Goal: Contribute content: Add original content to the website for others to see

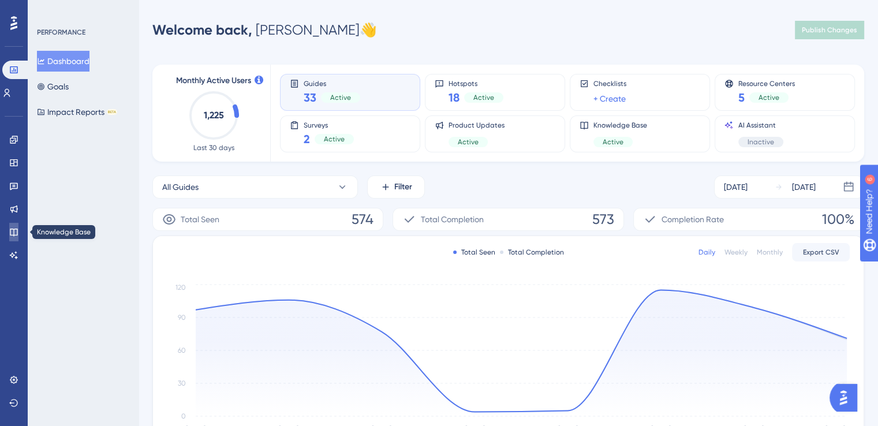
click at [9, 235] on link at bounding box center [13, 232] width 9 height 18
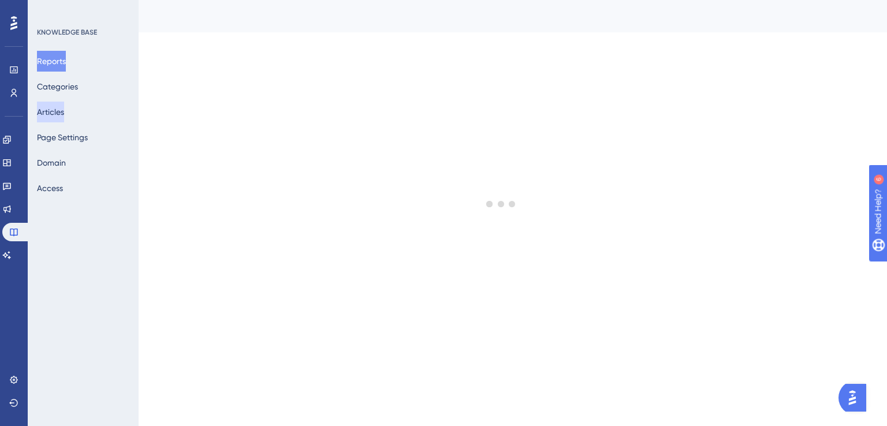
click at [64, 112] on button "Articles" at bounding box center [50, 112] width 27 height 21
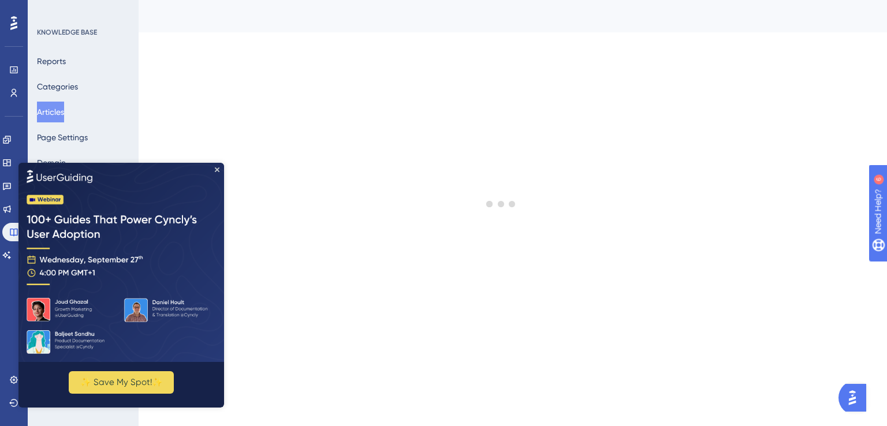
click at [219, 167] on img at bounding box center [121, 261] width 206 height 199
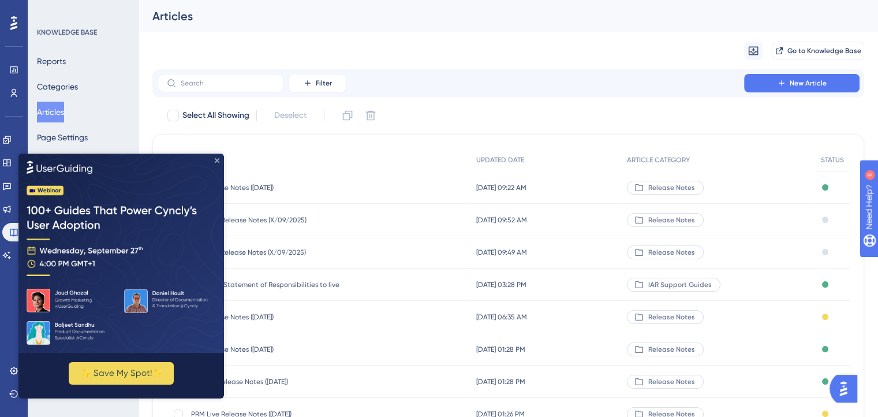
drag, startPoint x: 236, startPoint y: 315, endPoint x: 217, endPoint y: 161, distance: 155.3
click at [217, 161] on icon "Close Preview" at bounding box center [217, 160] width 5 height 5
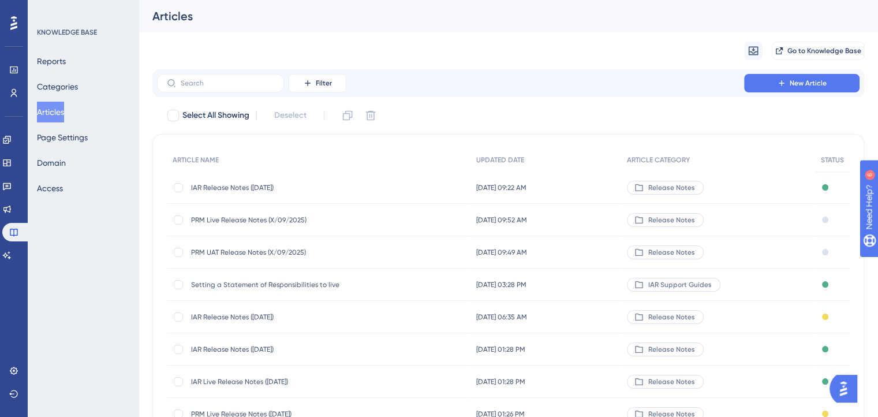
click at [255, 254] on span "PRM UAT Release Notes (X/09/2025)" at bounding box center [283, 252] width 185 height 9
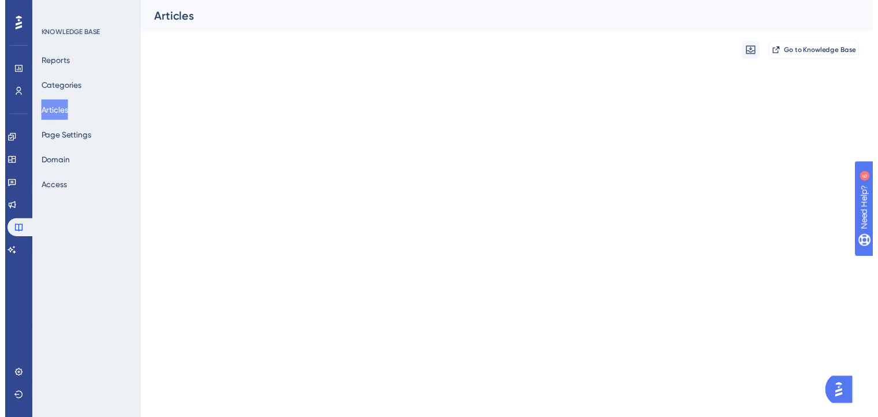
scroll to position [20, 0]
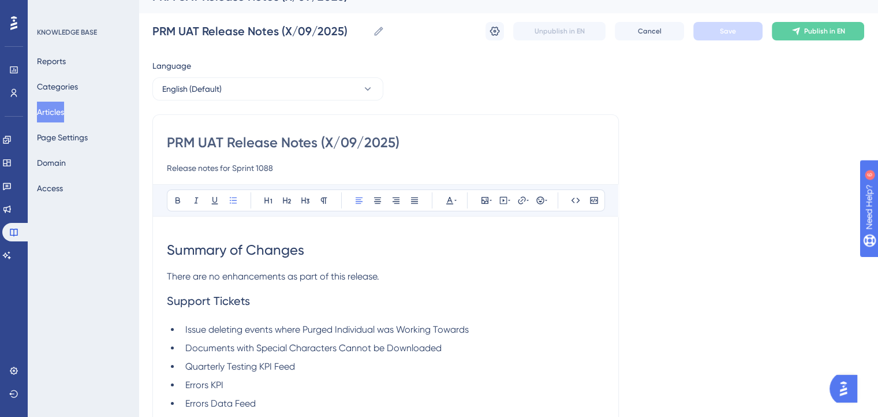
click at [333, 130] on div "PRM UAT Release Notes (X/09/2025) Release notes for Sprint 1088 Bold Italic Und…" at bounding box center [385, 306] width 467 height 385
click at [334, 136] on input "PRM UAT Release Notes (X/09/2025)" at bounding box center [386, 142] width 438 height 18
type input "PRM UAT Release Notes (24/09/2025)"
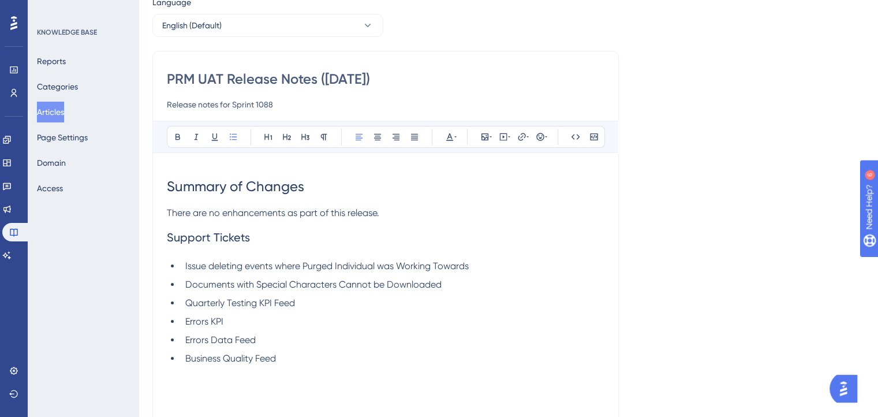
scroll to position [144, 0]
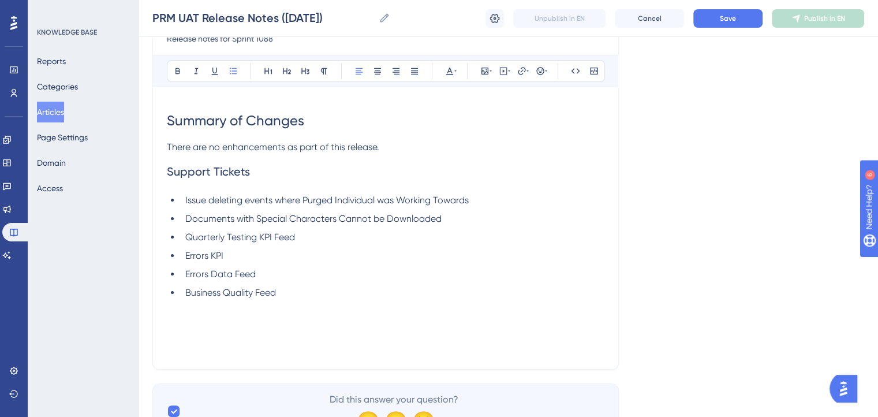
type input "PRM UAT Release Notes (24/09/2025)"
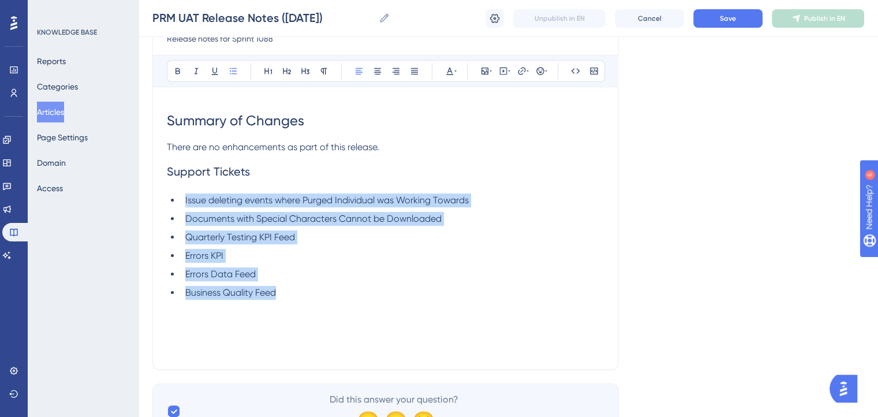
drag, startPoint x: 293, startPoint y: 289, endPoint x: 183, endPoint y: 192, distance: 146.5
click at [183, 193] on ul "Issue deleting events where Purged Individual was Working Towards Documents wit…" at bounding box center [386, 246] width 438 height 106
click at [334, 304] on div "Summary of Changes There are no enhancements as part of this release. Support T…" at bounding box center [386, 228] width 438 height 254
drag, startPoint x: 296, startPoint y: 289, endPoint x: 163, endPoint y: 173, distance: 176.4
click at [163, 173] on div "PRM UAT Release Notes (24/09/2025) Release notes for Sprint 1088 Bold Italic Un…" at bounding box center [385, 177] width 467 height 385
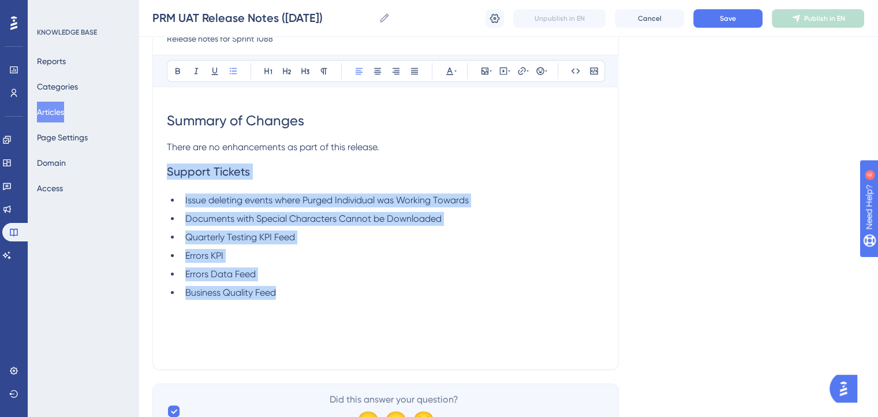
copy div "Support Tickets Issue deleting events where Purged Individual was Working Towar…"
click at [728, 23] on button "Save" at bounding box center [728, 18] width 69 height 18
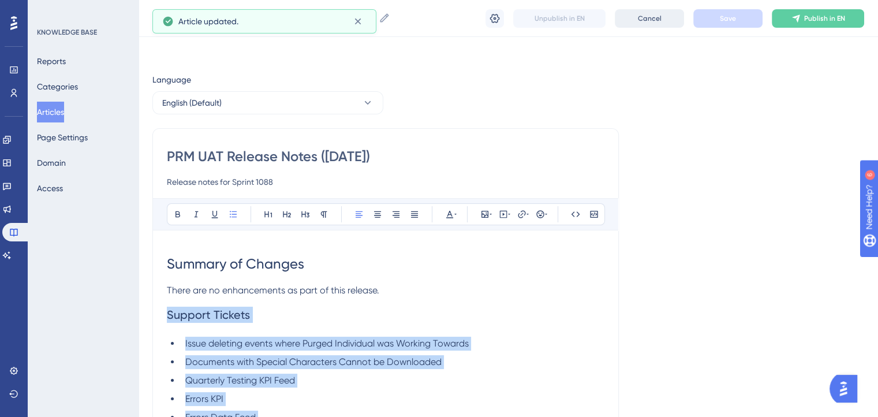
scroll to position [0, 0]
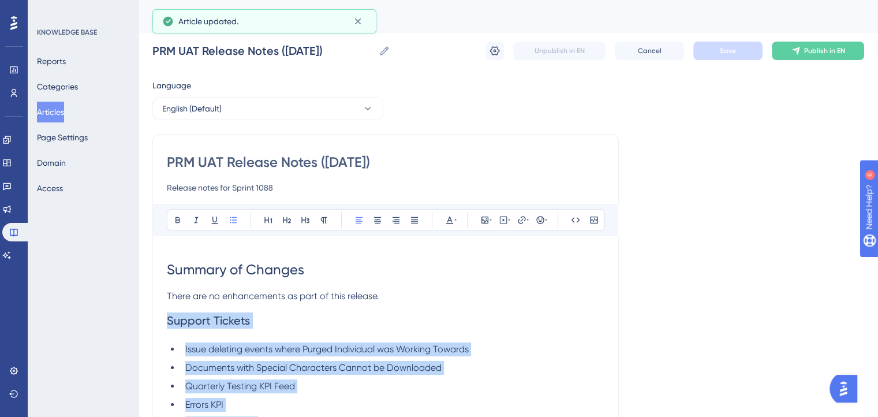
click at [64, 109] on button "Articles" at bounding box center [50, 112] width 27 height 21
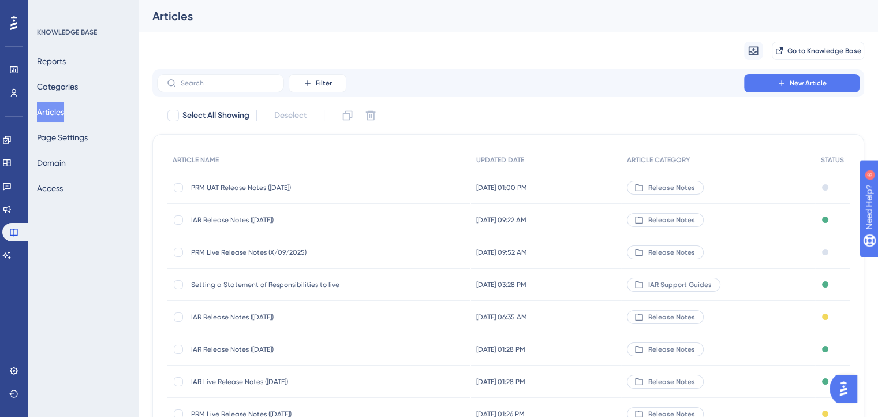
click at [245, 251] on span "PRM Live Release Notes (X/09/2025)" at bounding box center [283, 252] width 185 height 9
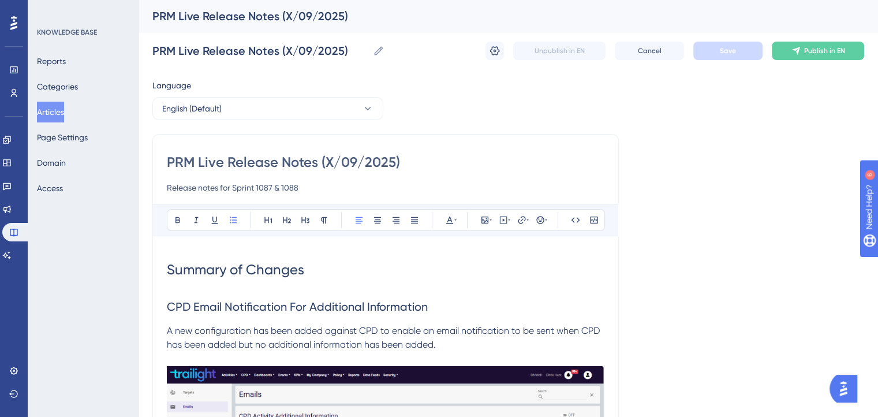
click at [330, 155] on input "PRM Live Release Notes (X/09/2025)" at bounding box center [386, 162] width 438 height 18
type input "PRM Live Release Notes (24/09/2025)"
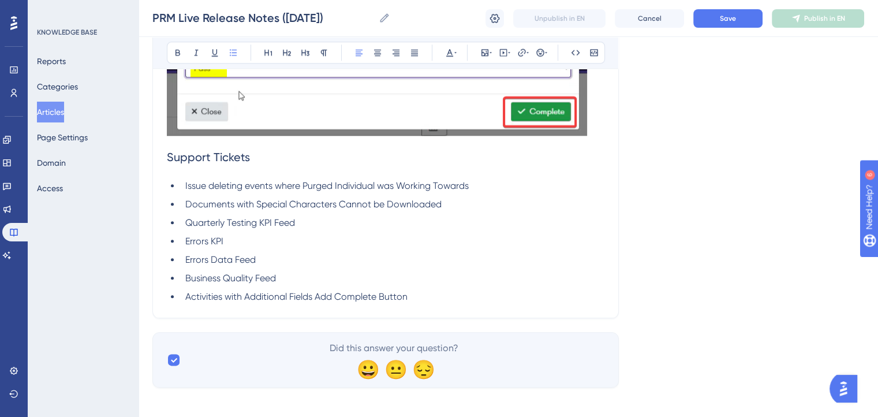
scroll to position [1317, 0]
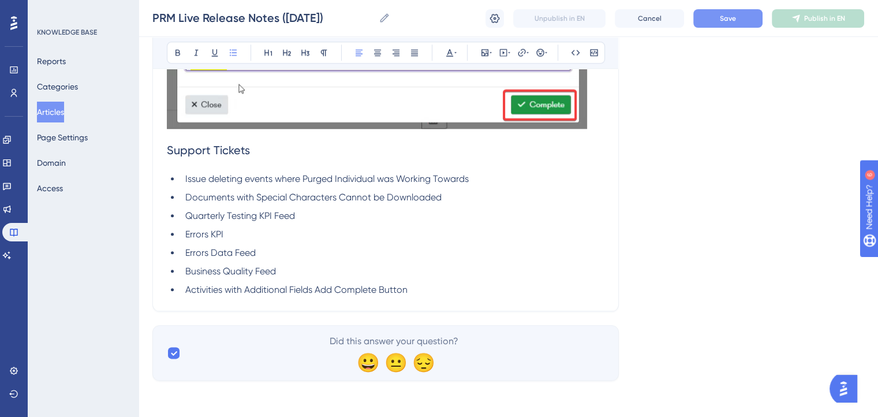
type input "PRM Live Release Notes (24/09/2025)"
click at [726, 16] on span "Save" at bounding box center [728, 18] width 16 height 9
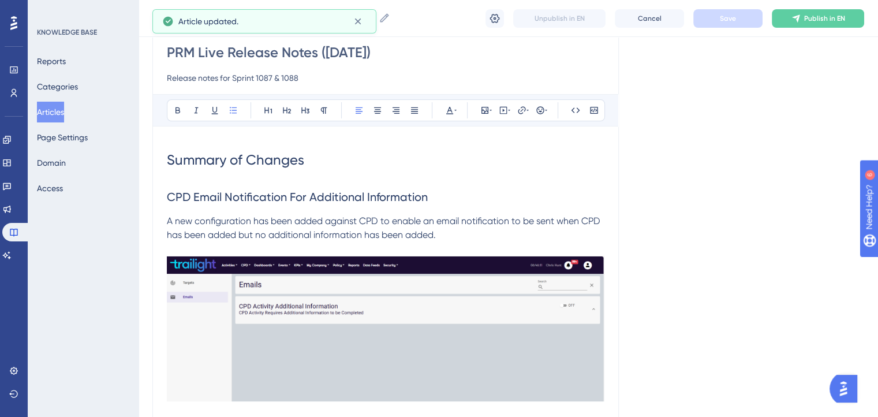
scroll to position [104, 0]
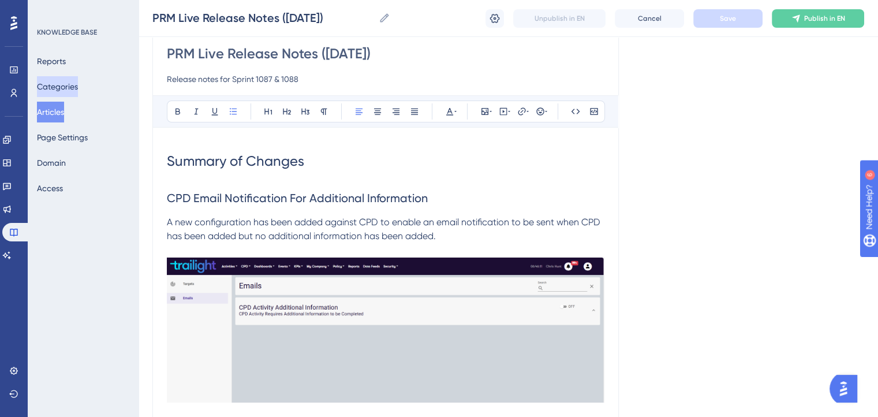
click at [51, 84] on button "Categories" at bounding box center [57, 86] width 41 height 21
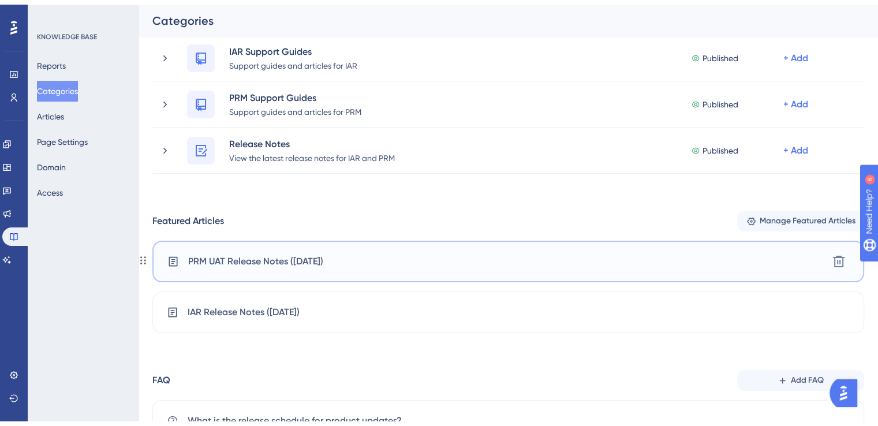
scroll to position [116, 0]
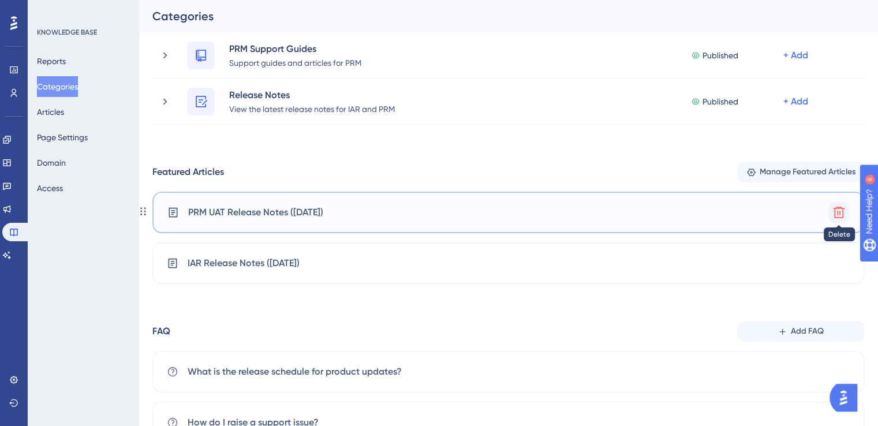
click at [841, 213] on icon at bounding box center [839, 213] width 12 height 12
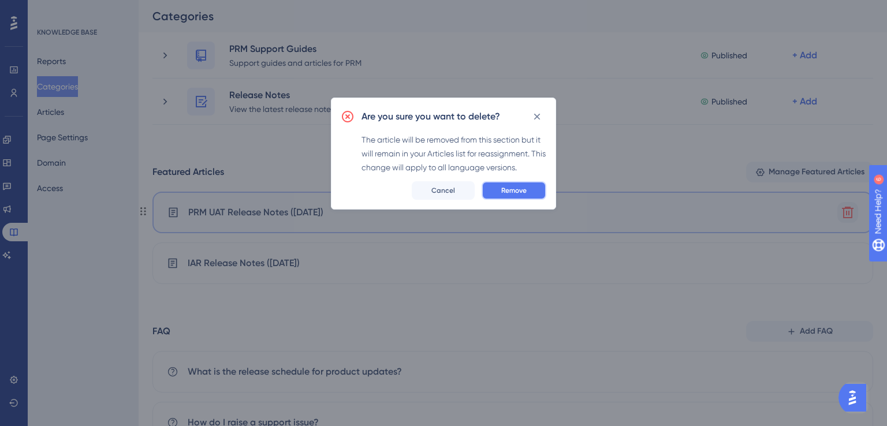
click at [517, 187] on span "Remove" at bounding box center [513, 190] width 25 height 9
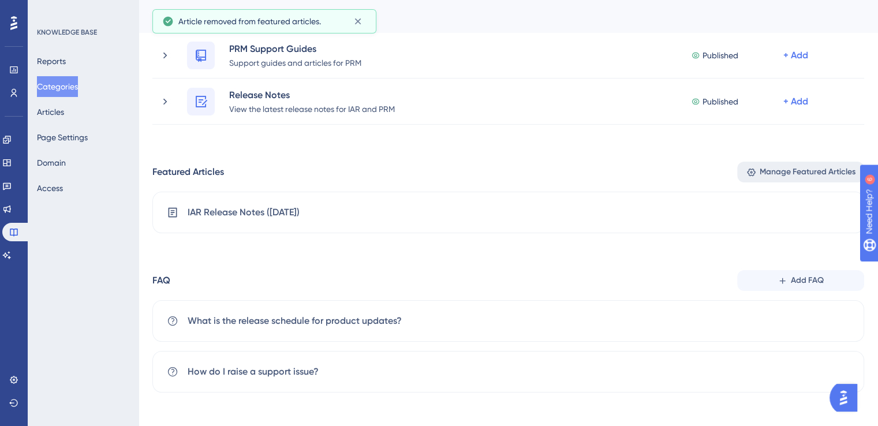
click at [829, 174] on span "Manage Featured Articles" at bounding box center [808, 172] width 96 height 14
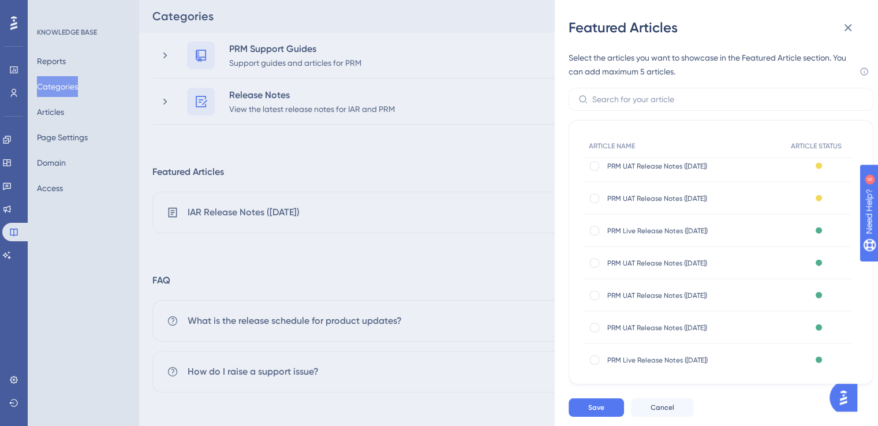
scroll to position [3119, 0]
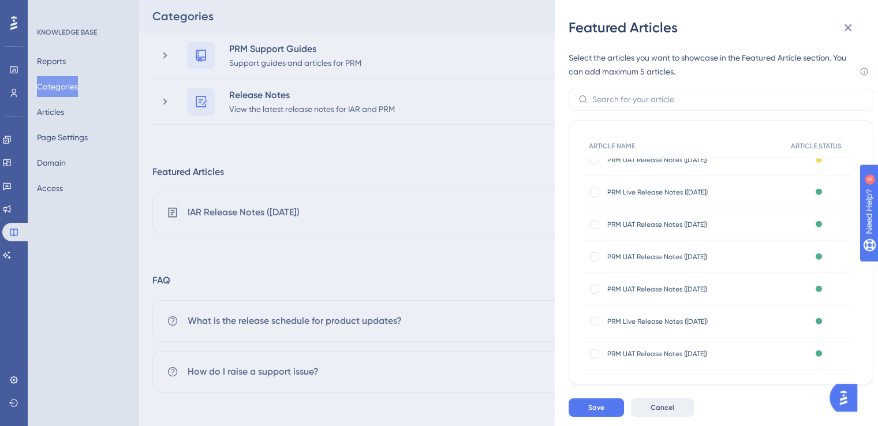
click at [672, 408] on span "Cancel" at bounding box center [663, 407] width 24 height 9
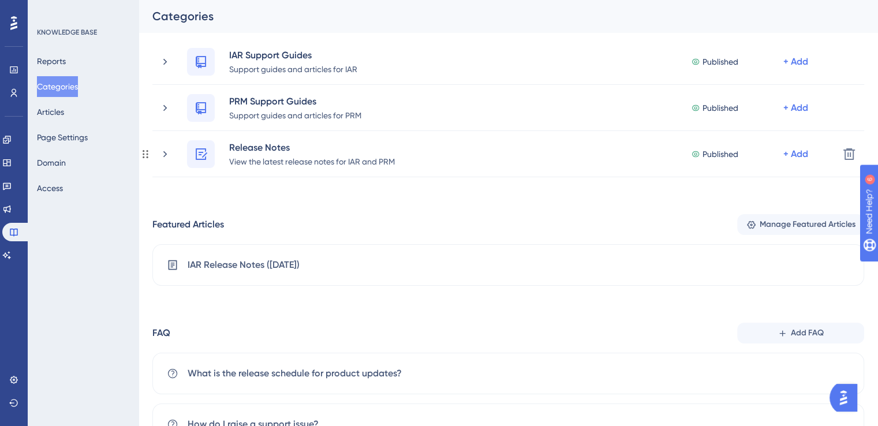
scroll to position [58, 0]
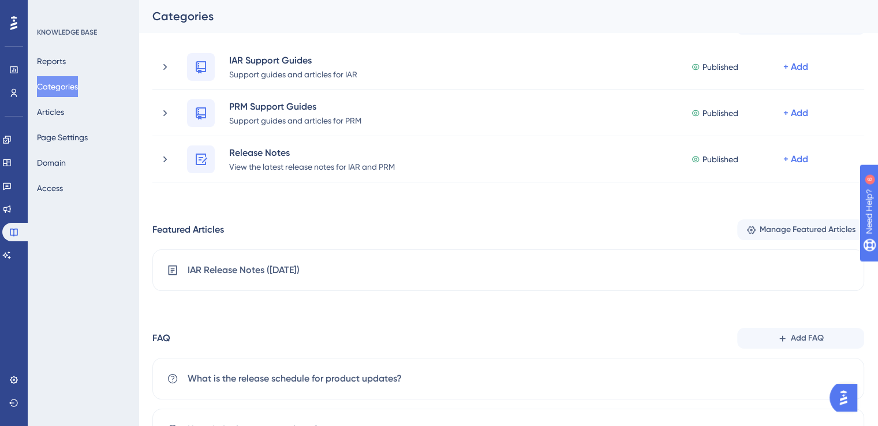
click at [80, 114] on div "Reports Categories Articles Page Settings Domain Access" at bounding box center [84, 125] width 94 height 148
click at [58, 118] on button "Articles" at bounding box center [50, 112] width 27 height 21
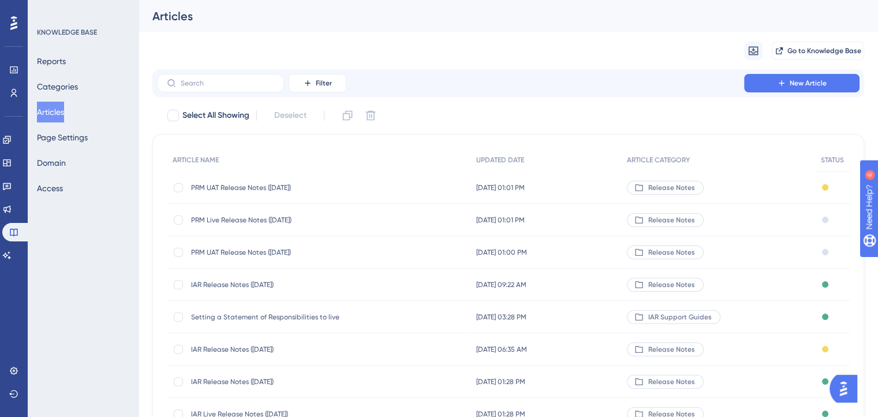
click at [213, 250] on span "PRM UAT Release Notes (24/09/2025)" at bounding box center [283, 252] width 185 height 9
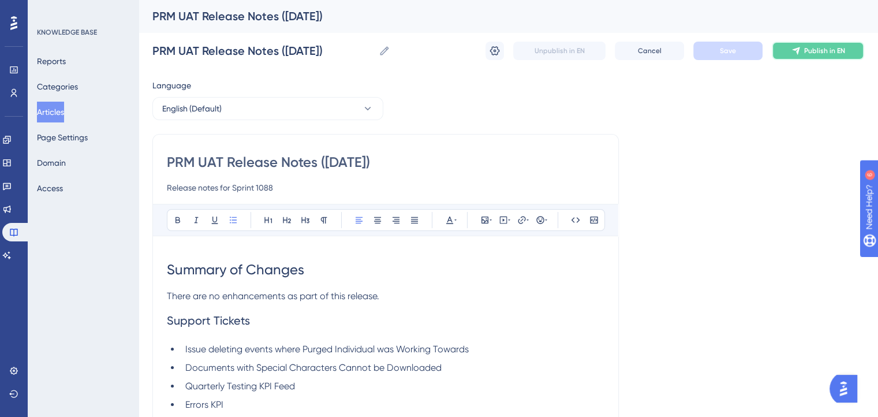
click at [811, 50] on span "Publish in EN" at bounding box center [825, 50] width 41 height 9
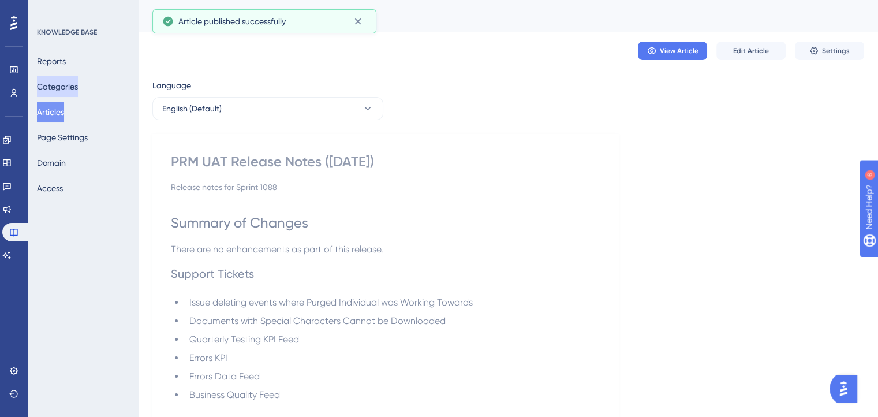
click at [58, 90] on button "Categories" at bounding box center [57, 86] width 41 height 21
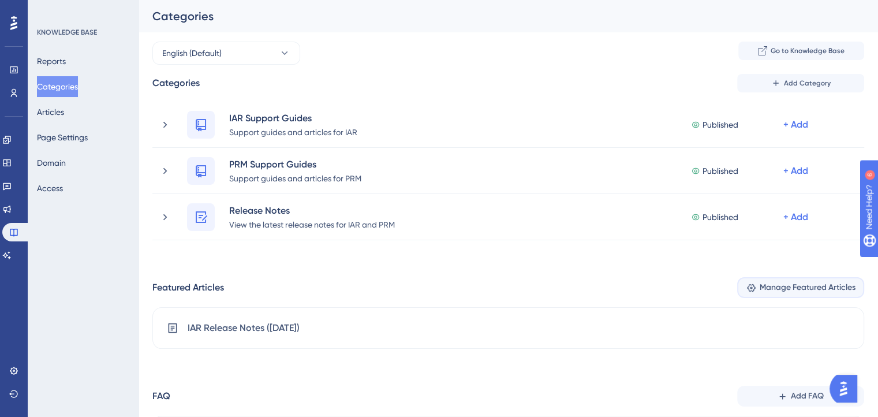
click at [802, 288] on span "Manage Featured Articles" at bounding box center [808, 288] width 96 height 14
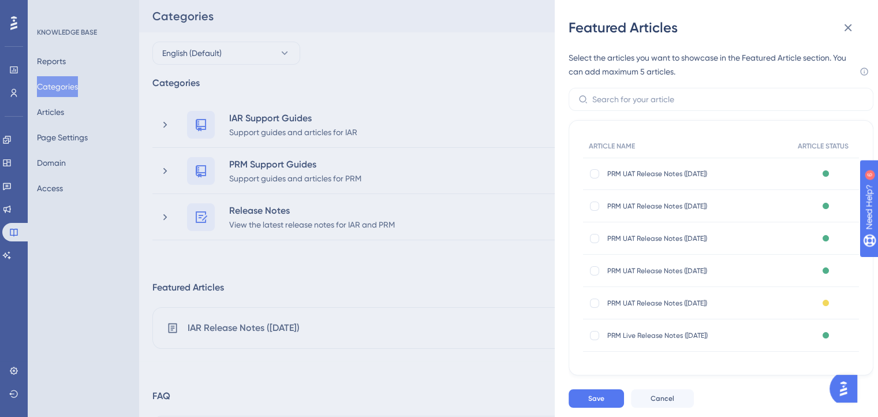
click at [586, 240] on div "PRM UAT Release Notes (24/09/2025) PRM UAT Release Notes (24/09/2025)" at bounding box center [687, 238] width 209 height 32
click at [590, 237] on div at bounding box center [594, 238] width 9 height 9
checkbox input "true"
click at [595, 403] on span "Save" at bounding box center [597, 398] width 16 height 9
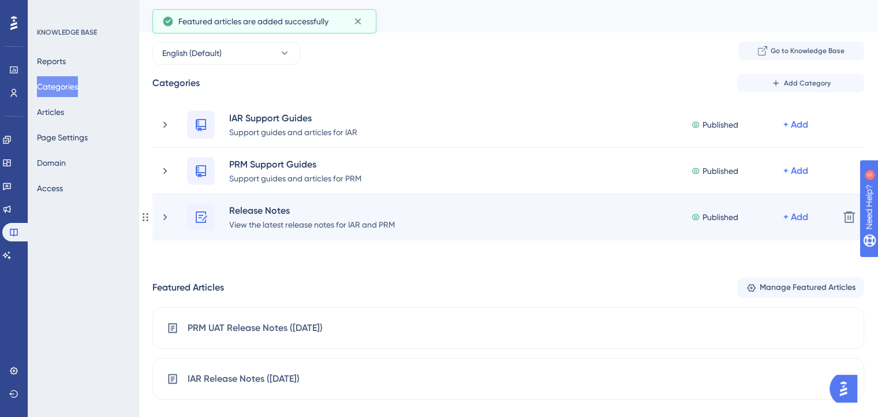
click at [167, 224] on div "Release Notes View the latest release notes for IAR and PRM Published + Add" at bounding box center [494, 217] width 671 height 28
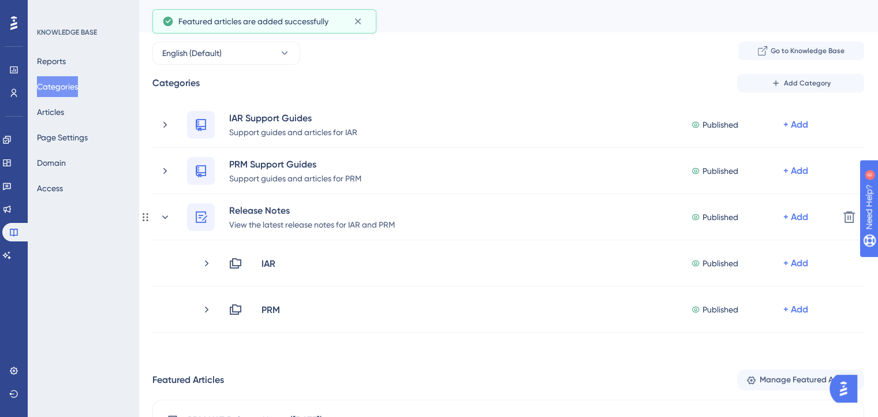
click at [164, 211] on icon at bounding box center [165, 217] width 12 height 12
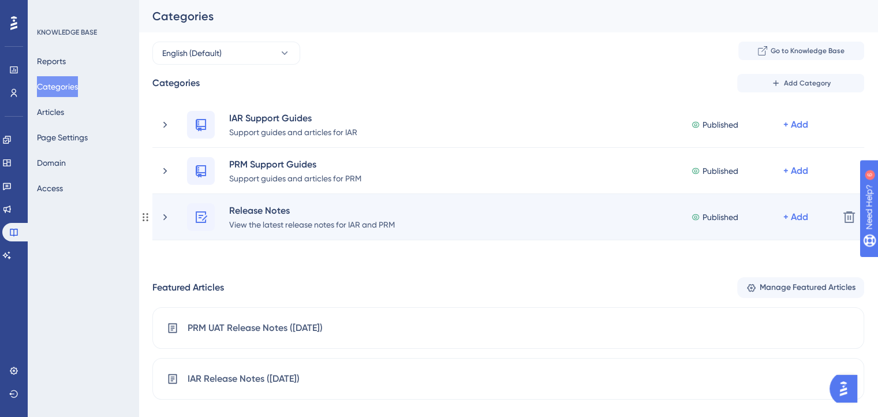
click at [171, 222] on div "Release Notes View the latest release notes for IAR and PRM Published + Add" at bounding box center [494, 217] width 671 height 28
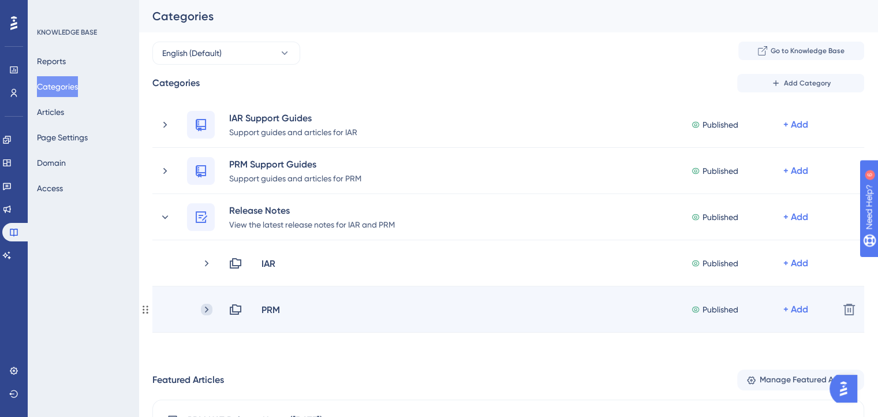
click at [208, 310] on icon at bounding box center [207, 310] width 12 height 12
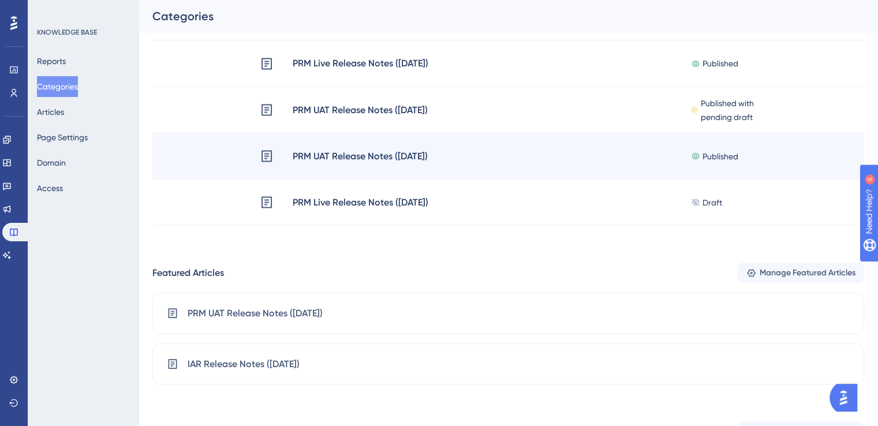
scroll to position [2076, 0]
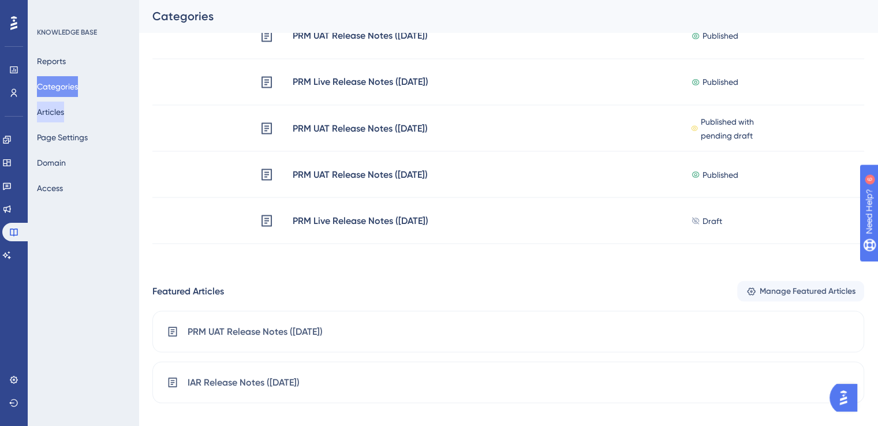
click at [44, 110] on button "Articles" at bounding box center [50, 112] width 27 height 21
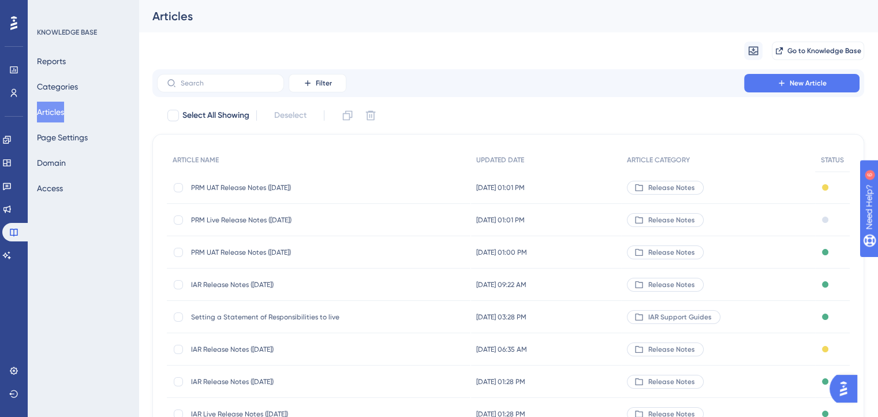
click at [228, 221] on span "PRM Live Release Notes (24/09/2025)" at bounding box center [283, 219] width 185 height 9
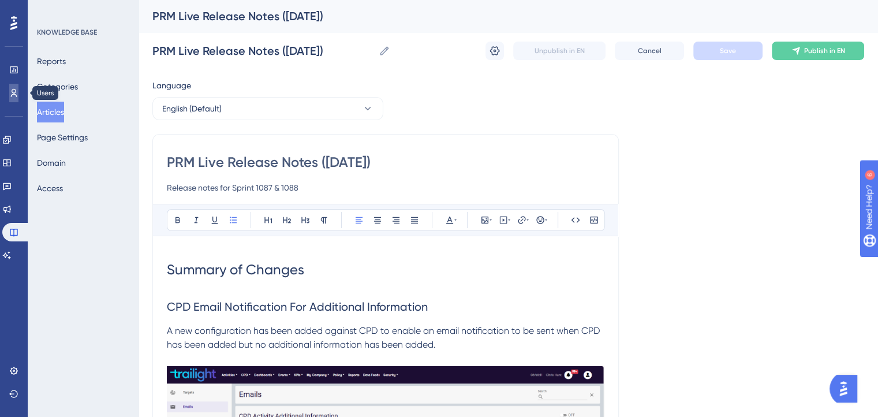
click at [16, 94] on icon at bounding box center [13, 92] width 9 height 9
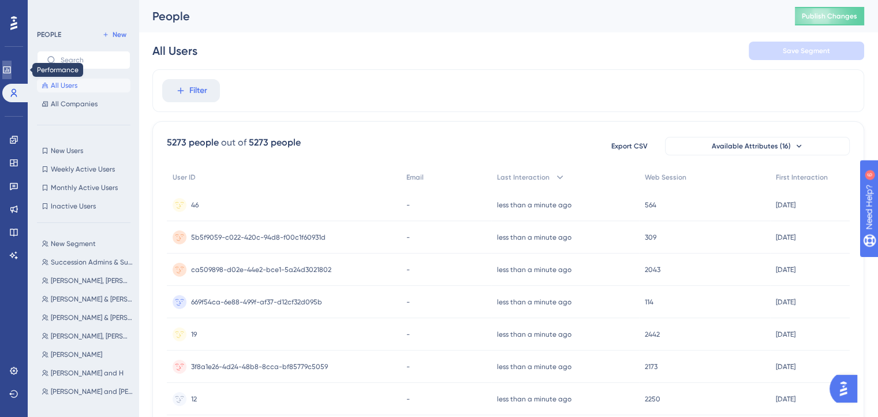
click at [12, 75] on link at bounding box center [6, 70] width 9 height 18
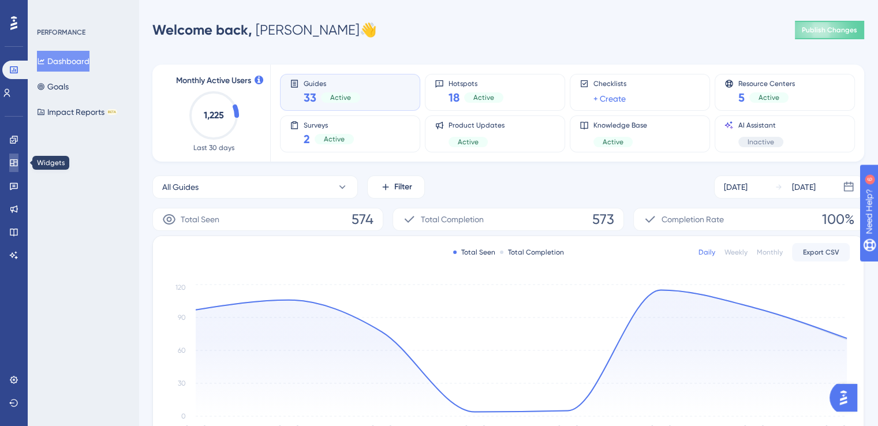
click at [16, 165] on icon at bounding box center [13, 162] width 9 height 9
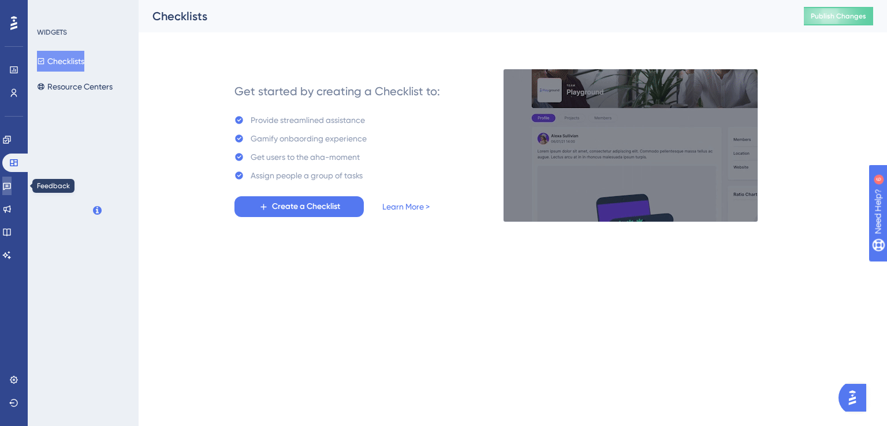
click at [12, 190] on icon at bounding box center [6, 185] width 9 height 9
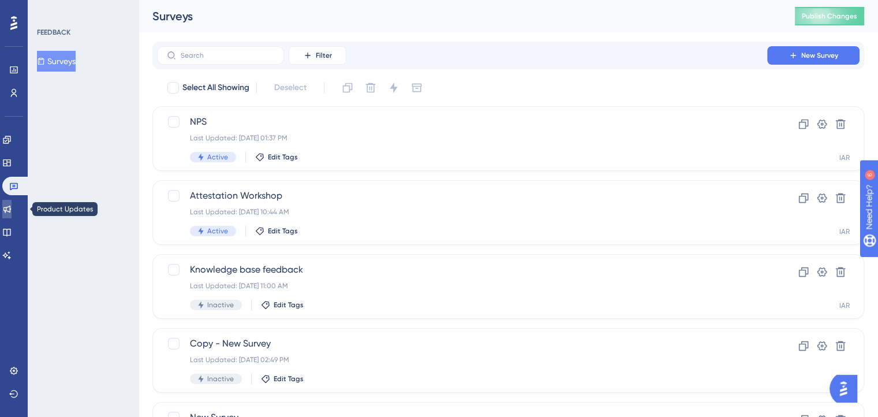
click at [10, 213] on icon at bounding box center [6, 208] width 9 height 9
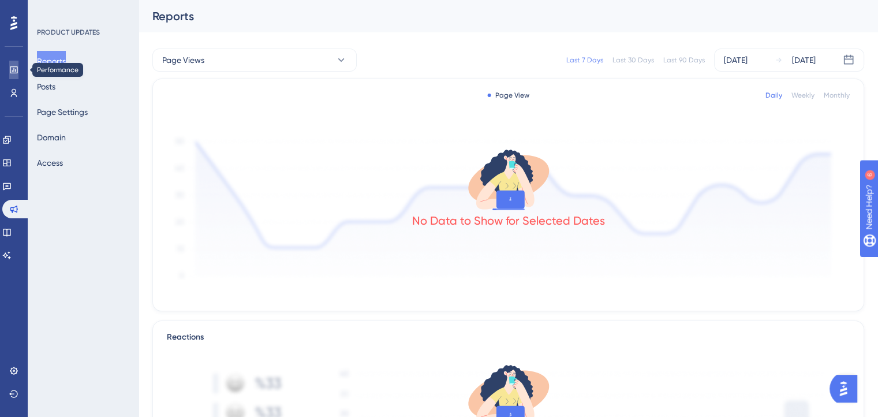
click at [16, 65] on icon at bounding box center [13, 69] width 9 height 9
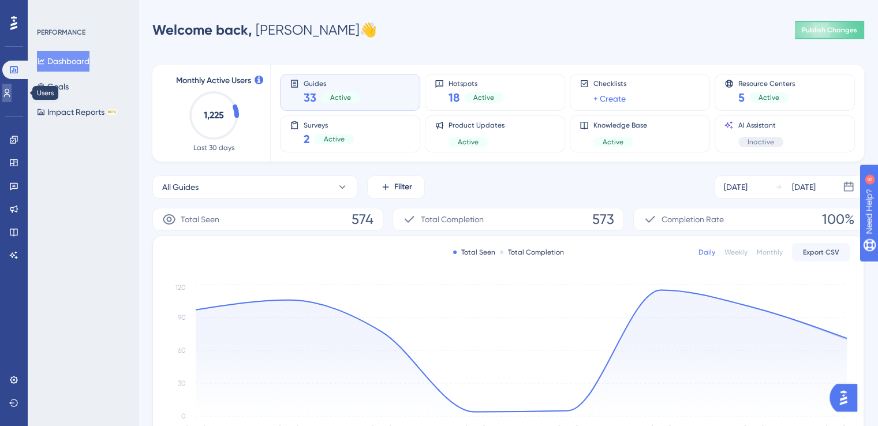
click at [12, 92] on icon at bounding box center [6, 92] width 9 height 9
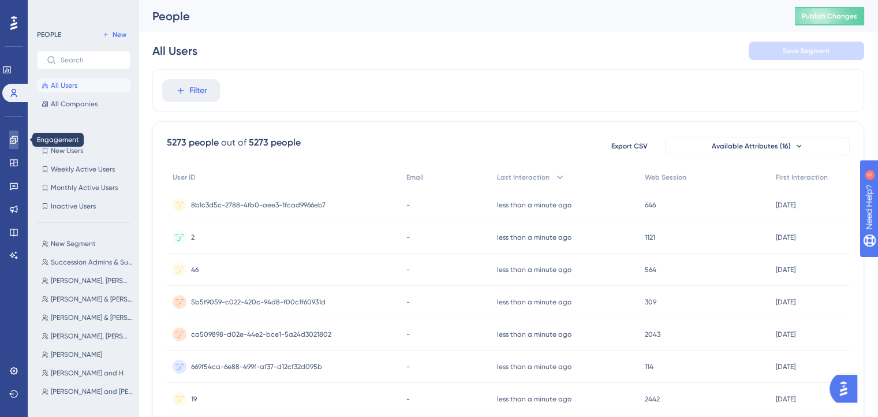
click at [12, 144] on icon at bounding box center [13, 139] width 9 height 9
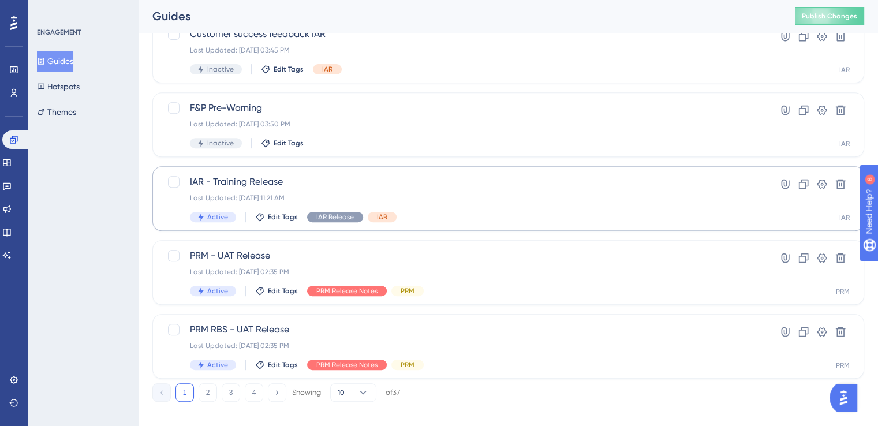
scroll to position [462, 0]
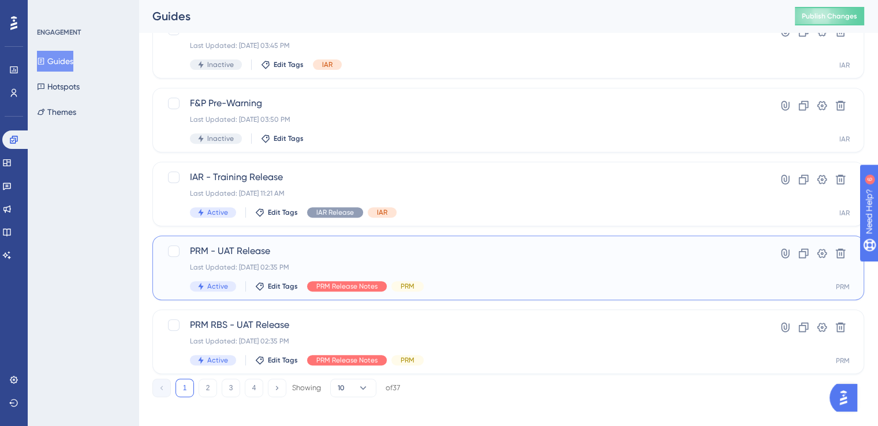
click at [228, 250] on span "PRM - UAT Release" at bounding box center [462, 251] width 545 height 14
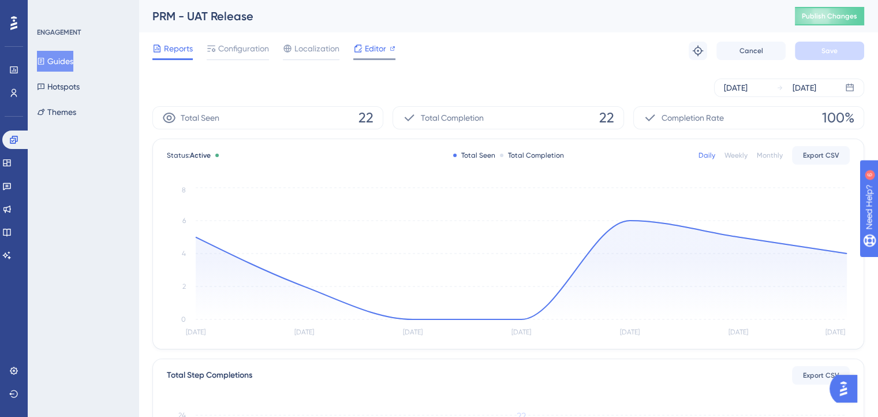
click at [378, 49] on span "Editor" at bounding box center [375, 49] width 21 height 14
click at [10, 225] on link at bounding box center [6, 232] width 9 height 18
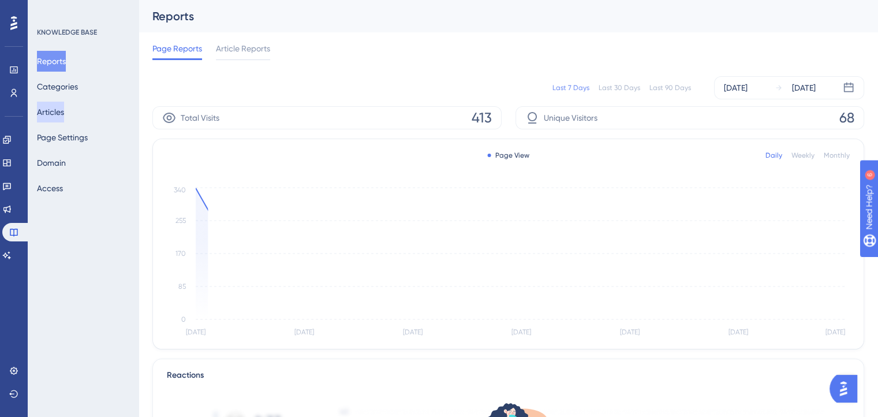
click at [64, 110] on button "Articles" at bounding box center [50, 112] width 27 height 21
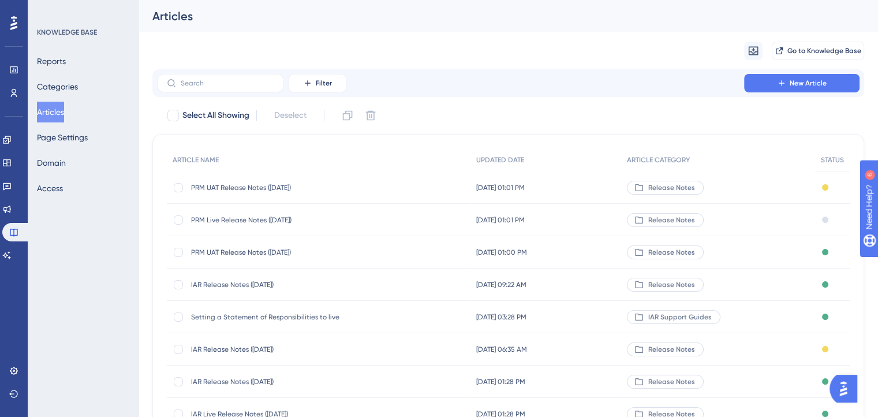
click at [255, 187] on span "PRM UAT Release Notes (09/09/2025)" at bounding box center [283, 187] width 185 height 9
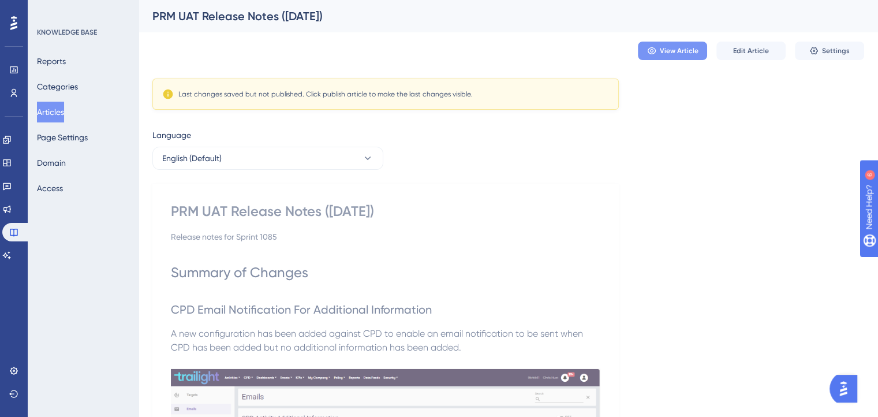
click at [677, 53] on span "View Article" at bounding box center [679, 50] width 39 height 9
click at [14, 73] on icon at bounding box center [13, 69] width 9 height 9
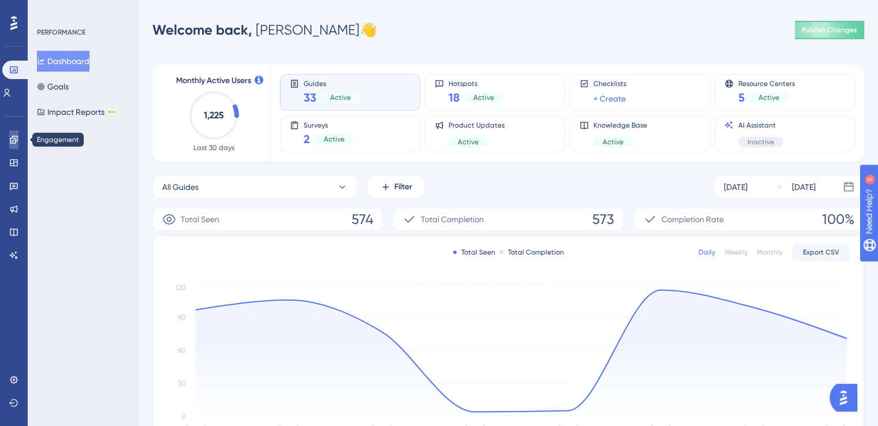
click at [16, 144] on icon at bounding box center [13, 139] width 9 height 9
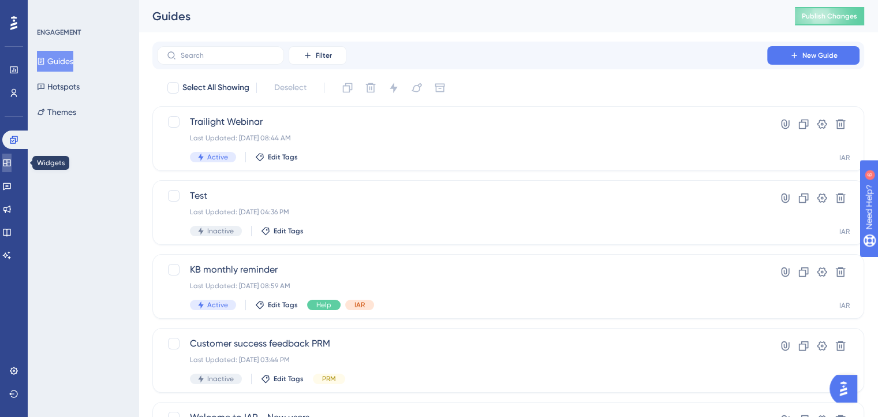
click at [12, 167] on icon at bounding box center [6, 162] width 9 height 9
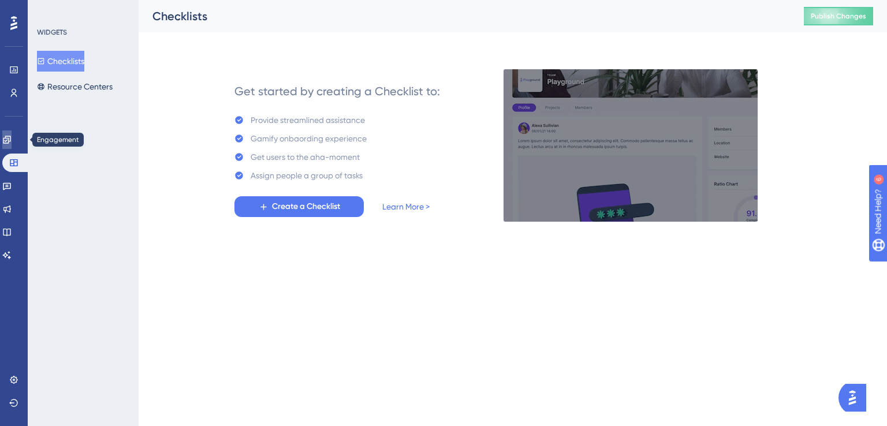
click at [12, 142] on link at bounding box center [6, 140] width 9 height 18
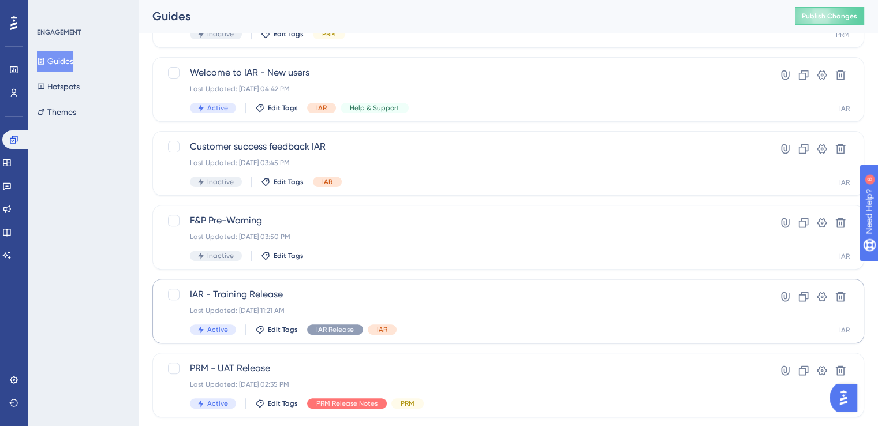
scroll to position [404, 0]
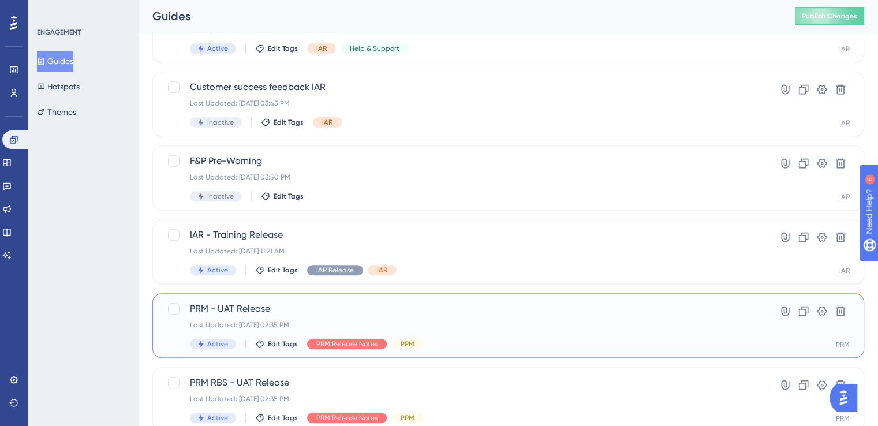
click at [246, 311] on span "PRM - UAT Release" at bounding box center [462, 309] width 545 height 14
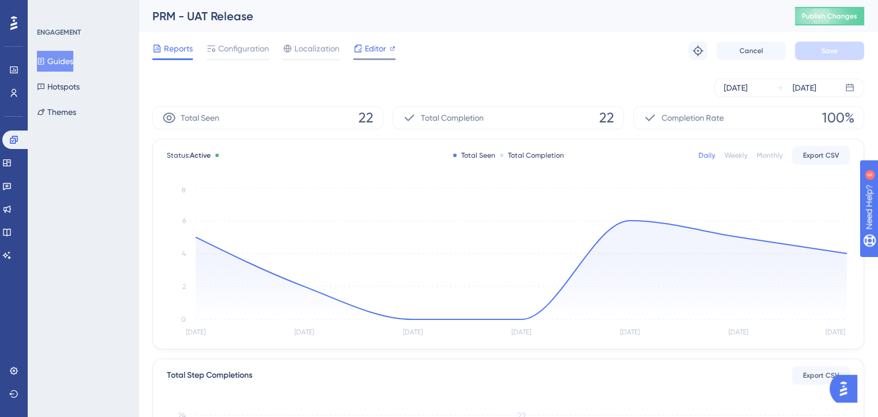
click at [373, 53] on span "Editor" at bounding box center [375, 49] width 21 height 14
click at [11, 188] on icon at bounding box center [7, 187] width 8 height 8
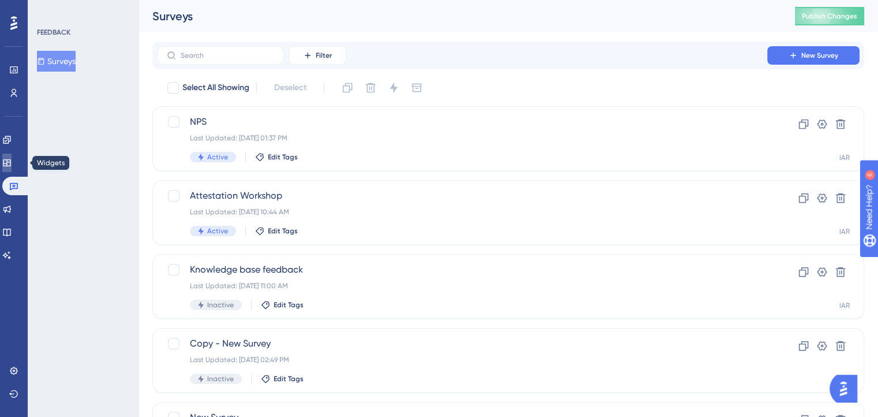
click at [9, 159] on icon at bounding box center [6, 162] width 9 height 9
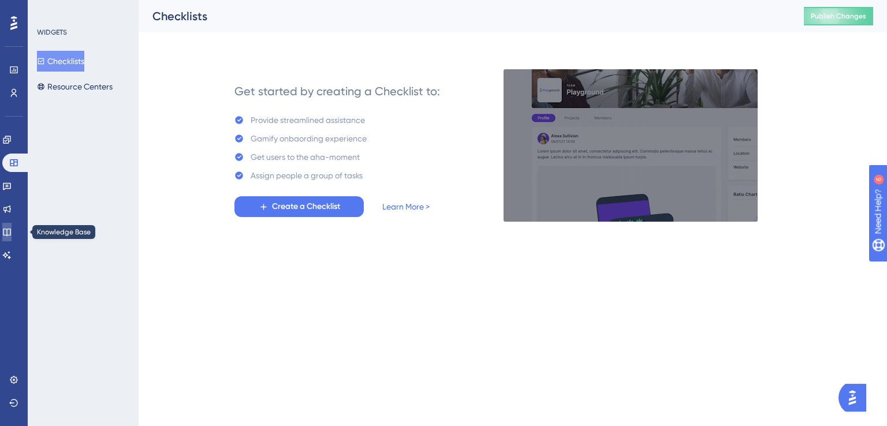
click at [10, 229] on icon at bounding box center [7, 233] width 8 height 8
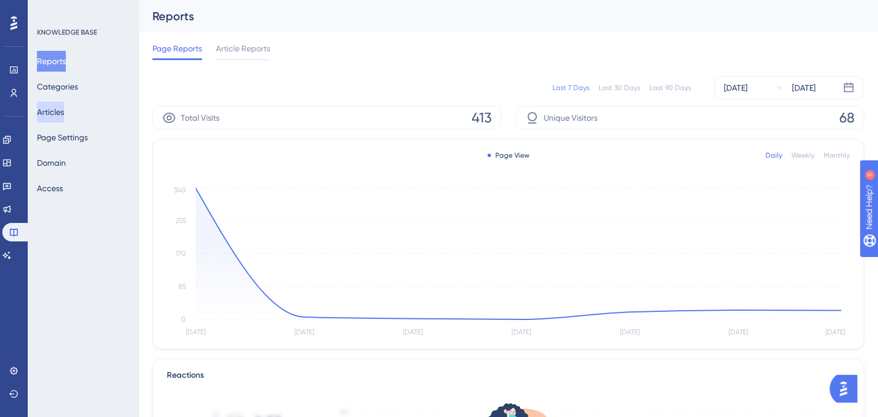
click at [64, 116] on button "Articles" at bounding box center [50, 112] width 27 height 21
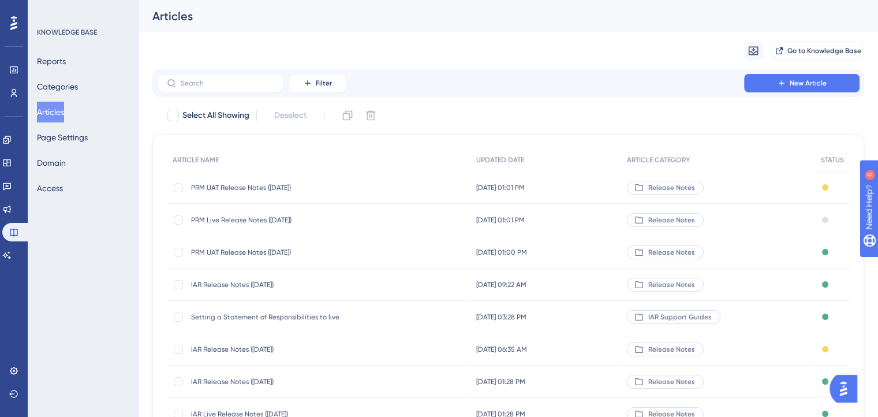
click at [261, 253] on span "PRM UAT Release Notes (24/09/2025)" at bounding box center [283, 252] width 185 height 9
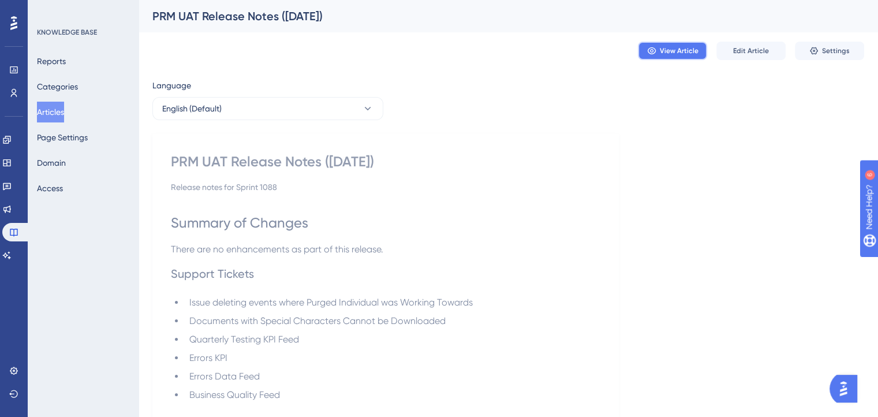
click at [661, 52] on span "View Article" at bounding box center [679, 50] width 39 height 9
click at [12, 147] on link at bounding box center [6, 140] width 9 height 18
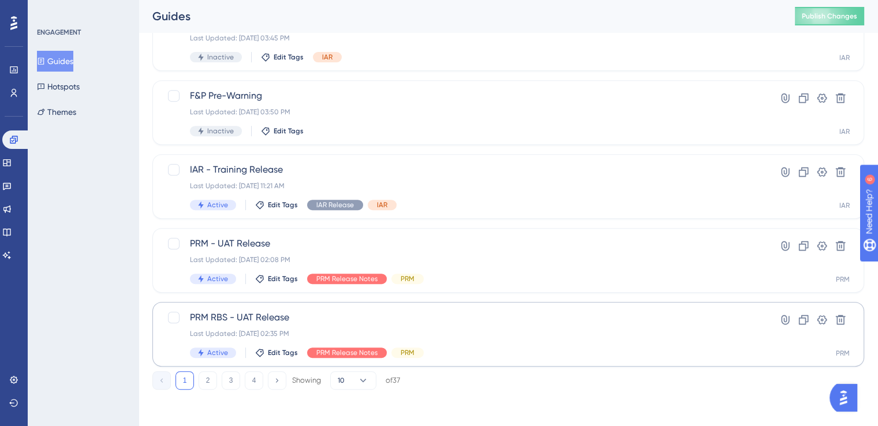
scroll to position [470, 0]
click at [252, 321] on span "PRM RBS - UAT Release" at bounding box center [462, 317] width 545 height 14
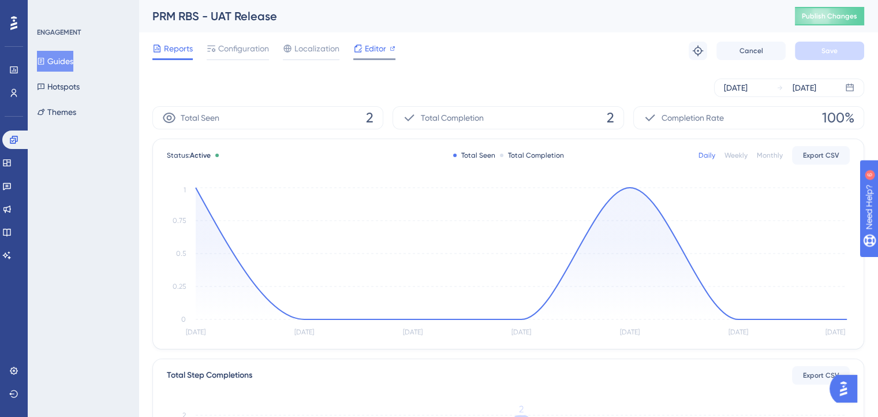
click at [369, 45] on span "Editor" at bounding box center [375, 49] width 21 height 14
click at [53, 87] on button "Hotspots" at bounding box center [58, 86] width 43 height 21
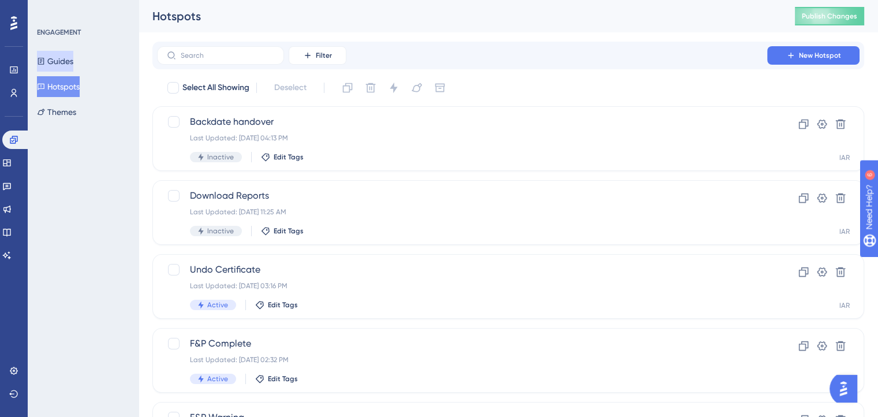
click at [61, 62] on button "Guides" at bounding box center [55, 61] width 36 height 21
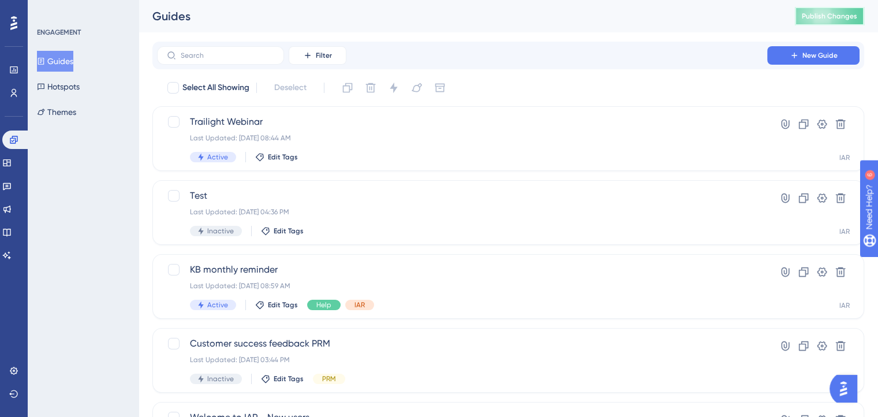
click at [848, 17] on span "Publish Changes" at bounding box center [829, 16] width 55 height 9
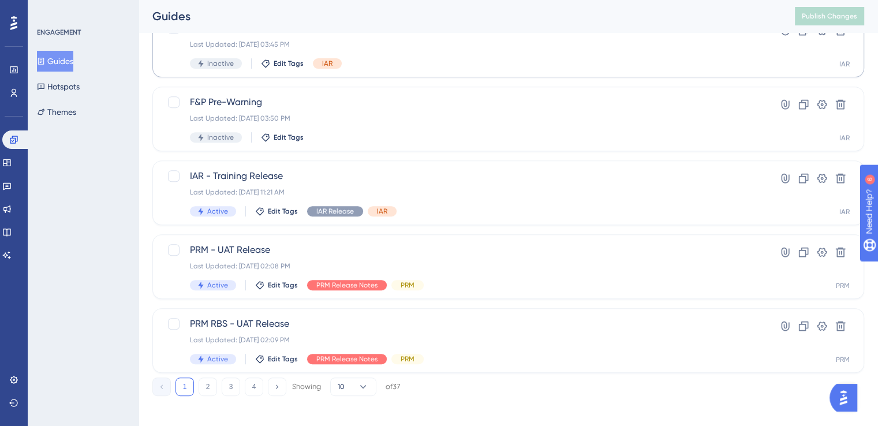
scroll to position [470, 0]
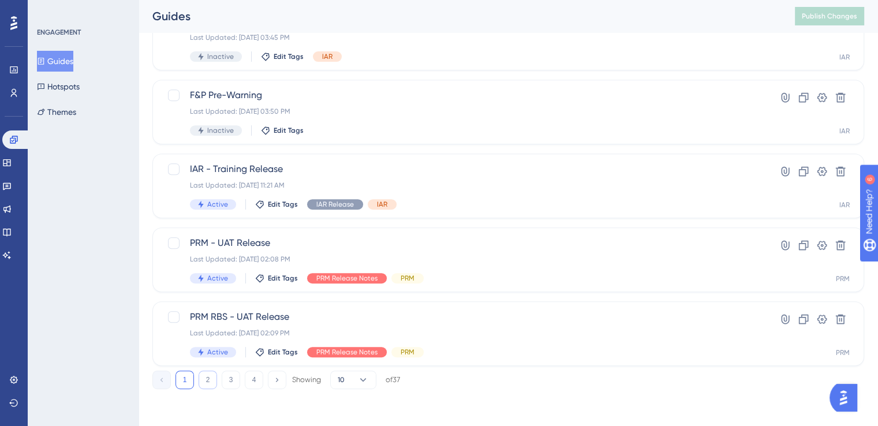
click at [207, 380] on button "2" at bounding box center [208, 380] width 18 height 18
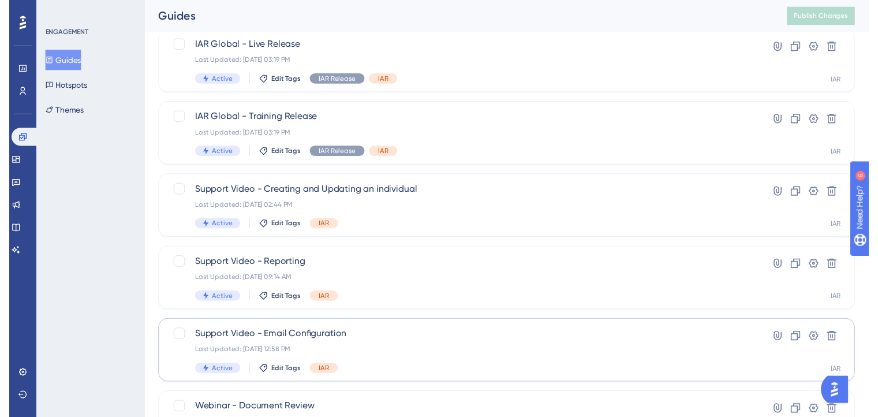
scroll to position [8, 0]
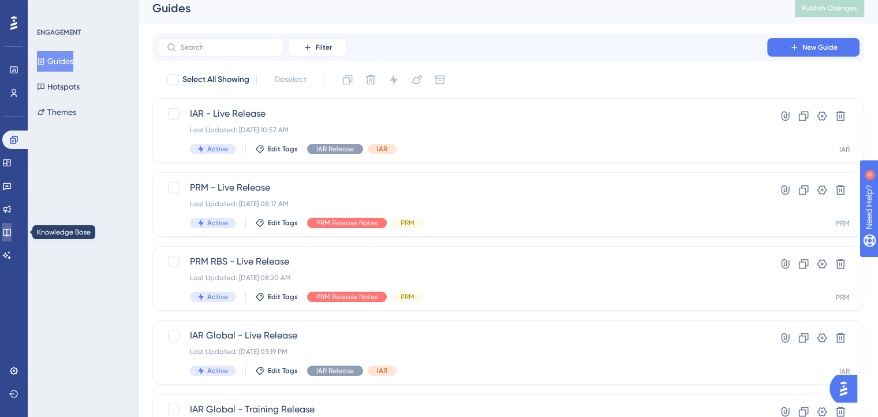
click at [12, 234] on icon at bounding box center [6, 232] width 9 height 9
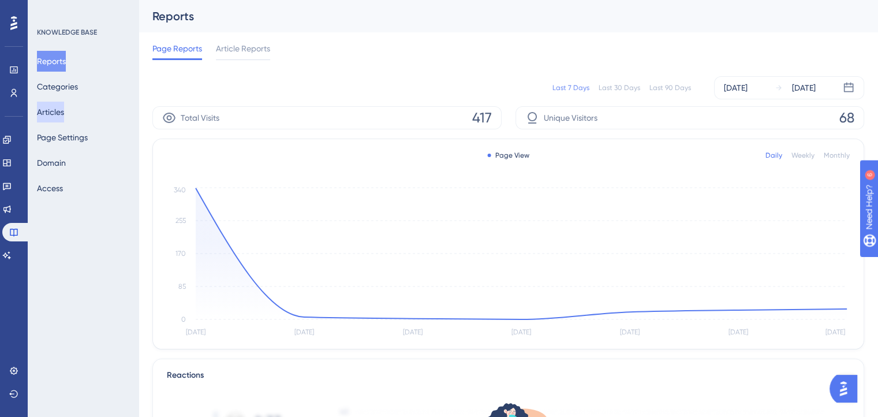
click at [55, 114] on button "Articles" at bounding box center [50, 112] width 27 height 21
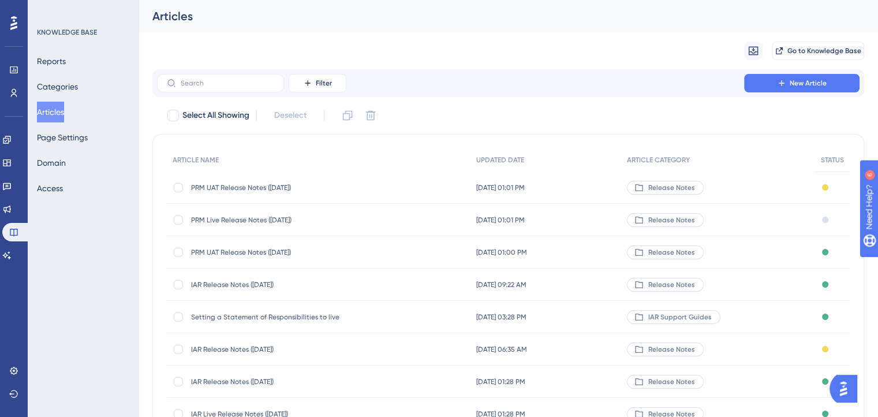
click at [261, 219] on span "PRM Live Release Notes (24/09/2025)" at bounding box center [283, 219] width 185 height 9
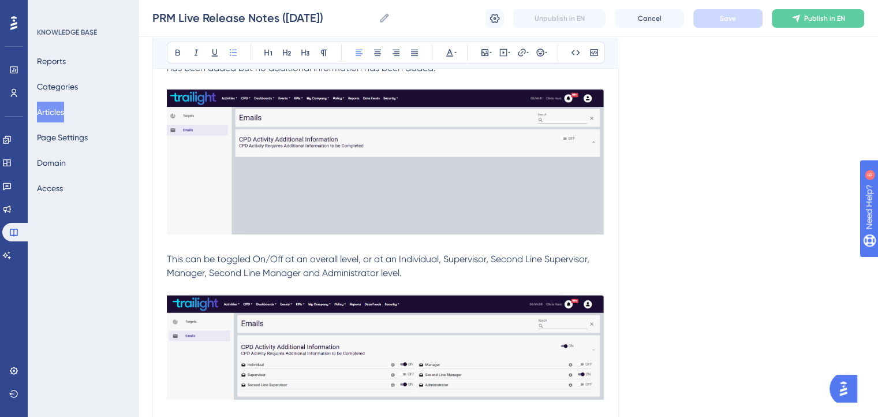
scroll to position [238, 0]
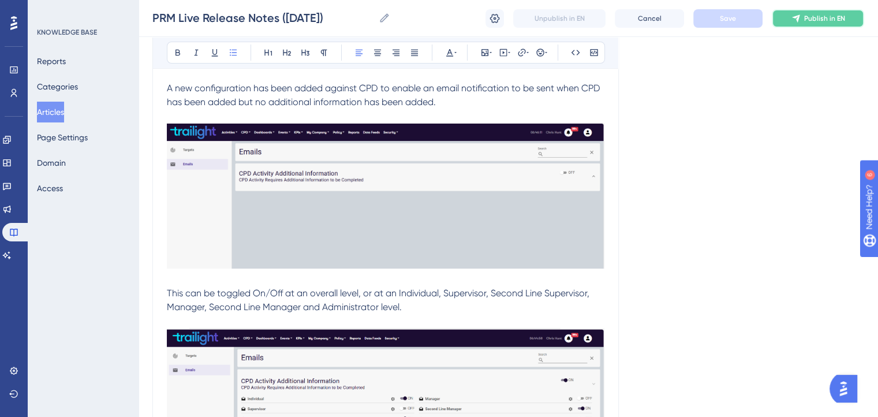
click at [813, 22] on span "Publish in EN" at bounding box center [825, 18] width 41 height 9
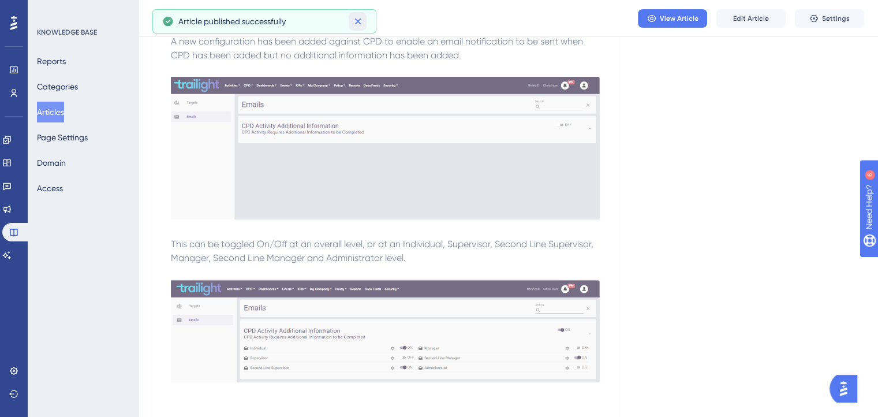
click at [360, 24] on icon at bounding box center [358, 22] width 12 height 12
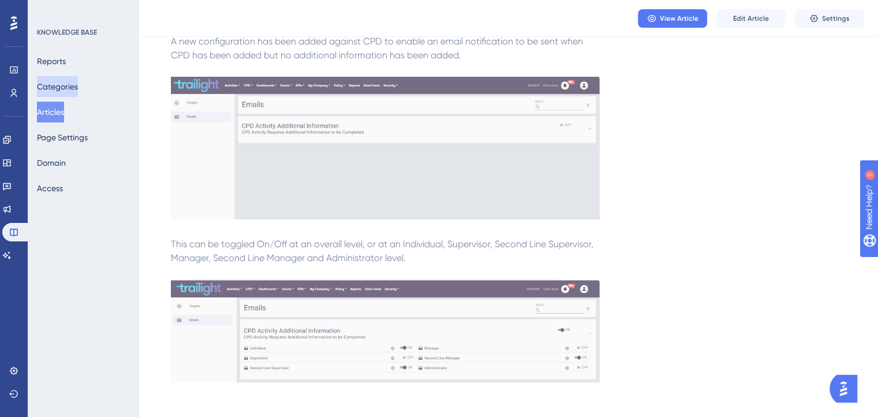
click at [78, 88] on button "Categories" at bounding box center [57, 86] width 41 height 21
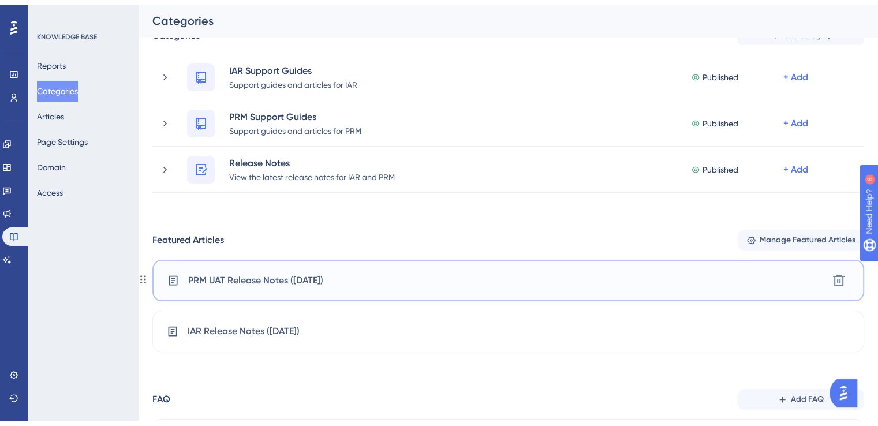
scroll to position [58, 0]
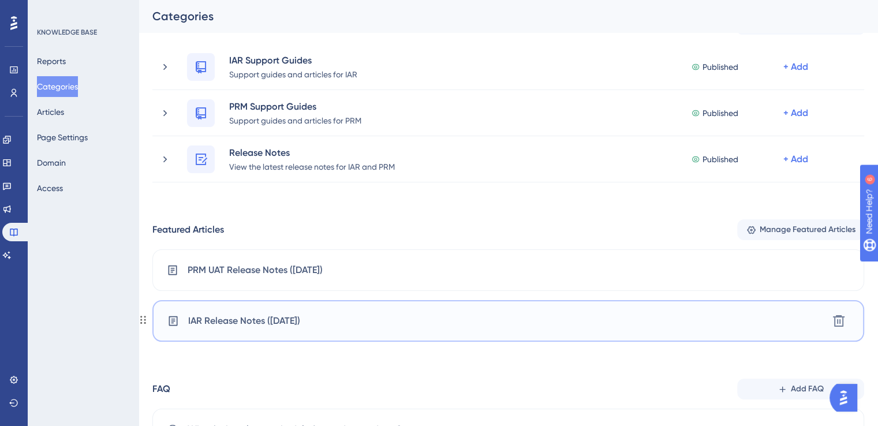
click at [245, 319] on span "IAR Release Notes (24/09/2025)" at bounding box center [244, 321] width 112 height 14
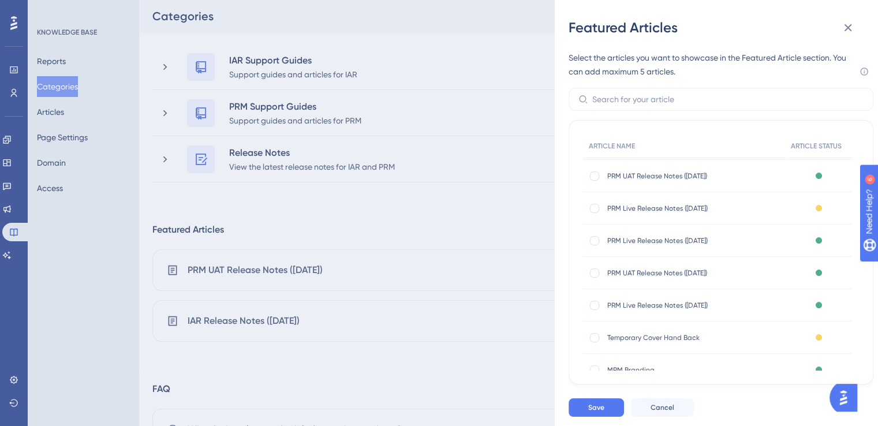
scroll to position [0, 0]
click at [487, 368] on div "Featured Articles Select the articles you want to showcase in the Featured Arti…" at bounding box center [439, 213] width 878 height 426
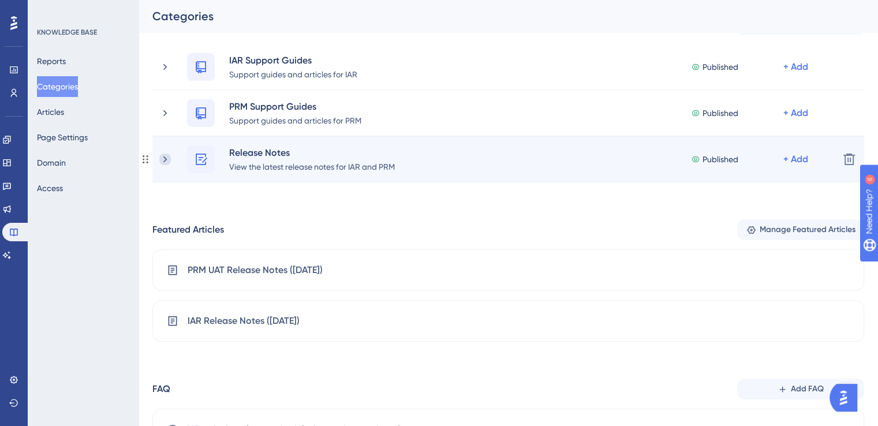
click at [166, 155] on icon at bounding box center [165, 160] width 12 height 12
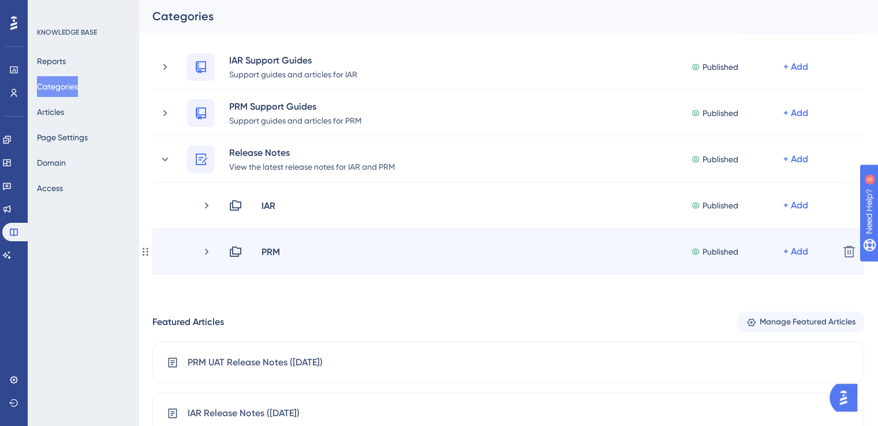
click at [207, 259] on div "PRM Published + Add Delete" at bounding box center [508, 252] width 712 height 46
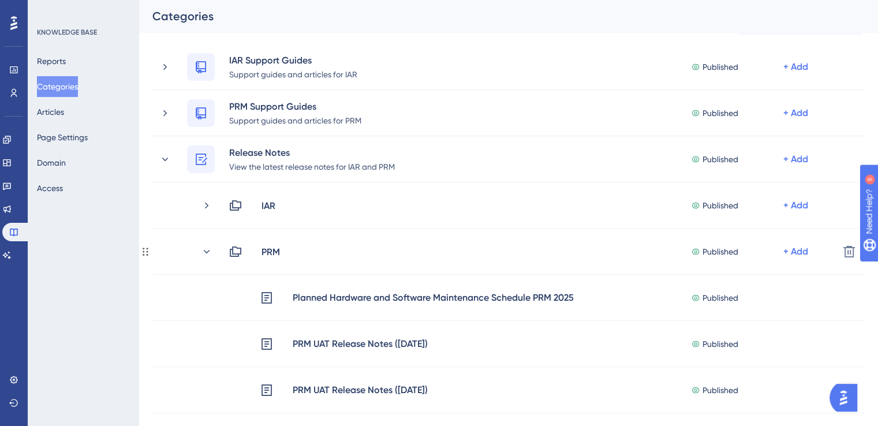
click at [206, 252] on icon at bounding box center [207, 251] width 6 height 3
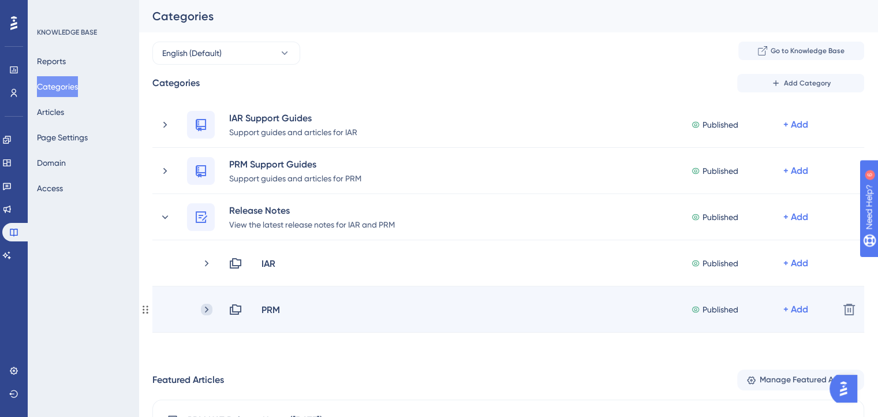
click at [209, 308] on icon at bounding box center [207, 310] width 12 height 12
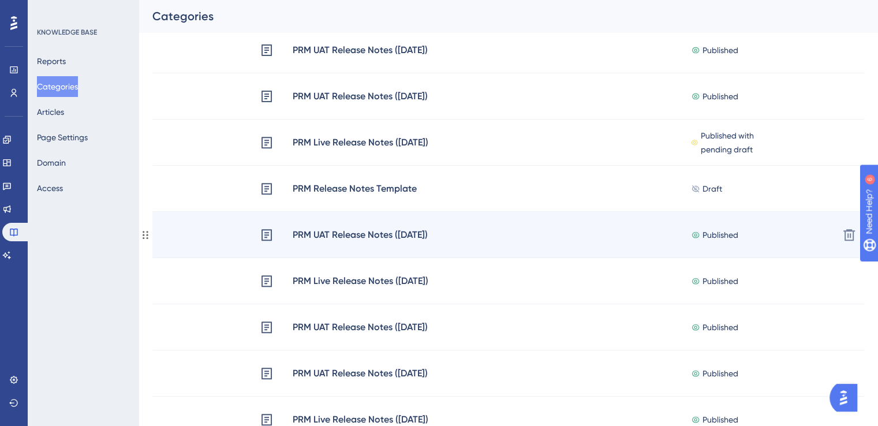
scroll to position [98, 0]
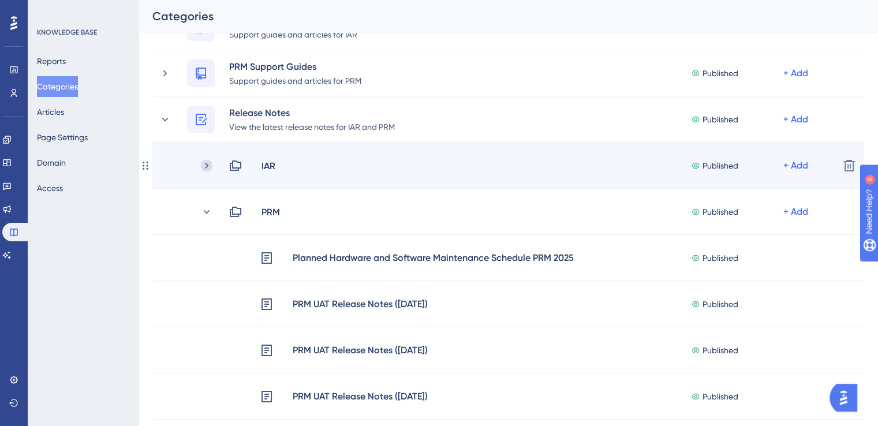
click at [201, 167] on icon at bounding box center [207, 166] width 12 height 12
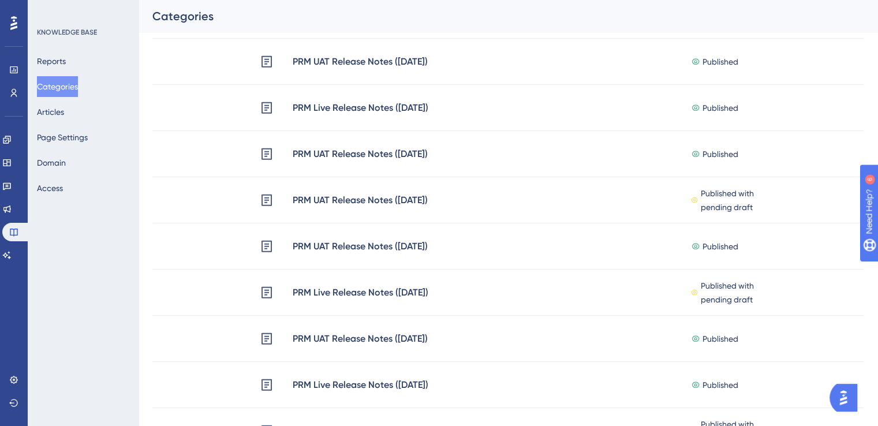
scroll to position [3794, 0]
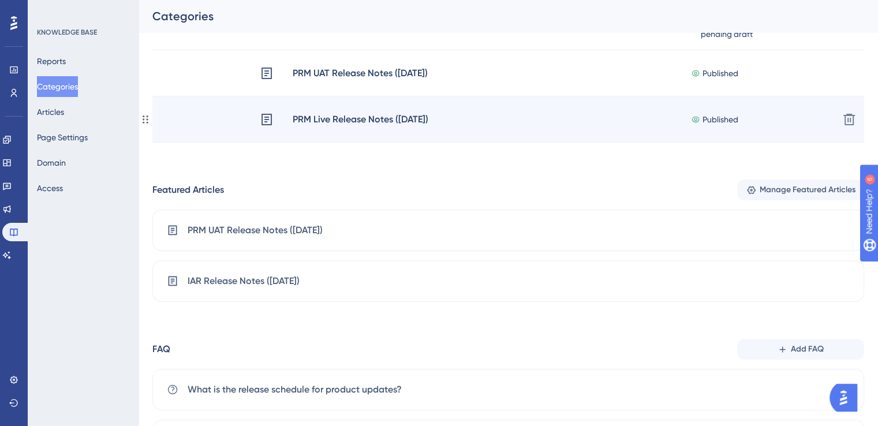
click at [367, 119] on div "PRM Live Release Notes (24/09/2025)" at bounding box center [360, 119] width 137 height 15
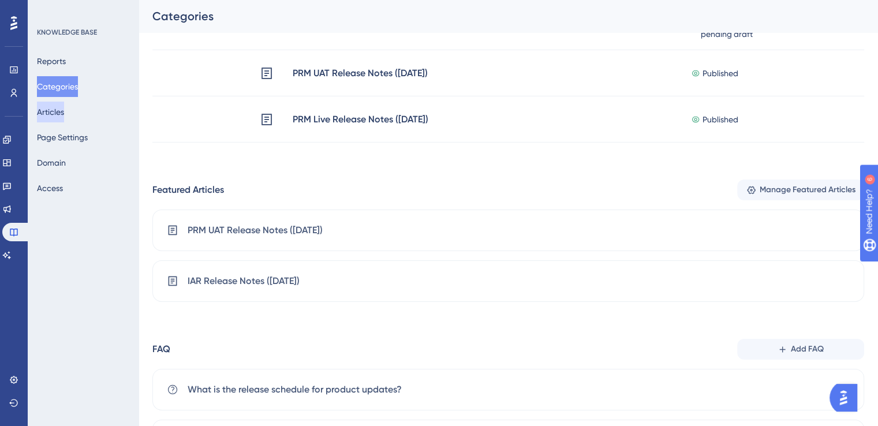
click at [57, 119] on button "Articles" at bounding box center [50, 112] width 27 height 21
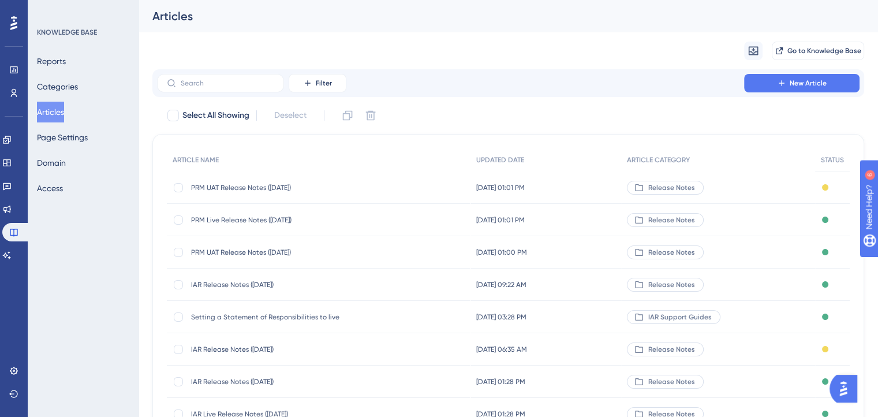
click at [250, 218] on span "PRM Live Release Notes (24/09/2025)" at bounding box center [283, 219] width 185 height 9
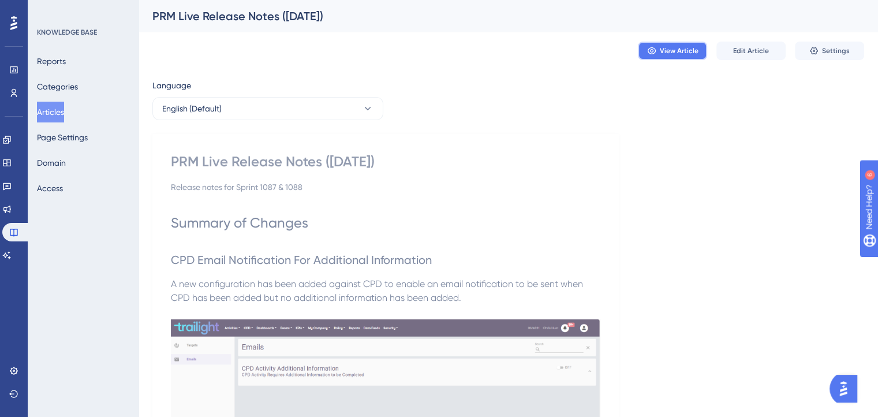
click at [661, 54] on span "View Article" at bounding box center [679, 50] width 39 height 9
click at [10, 138] on icon at bounding box center [7, 140] width 8 height 8
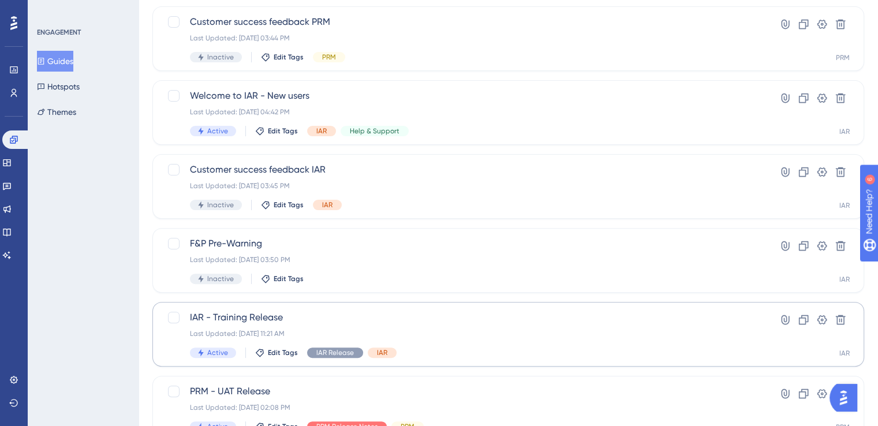
scroll to position [470, 0]
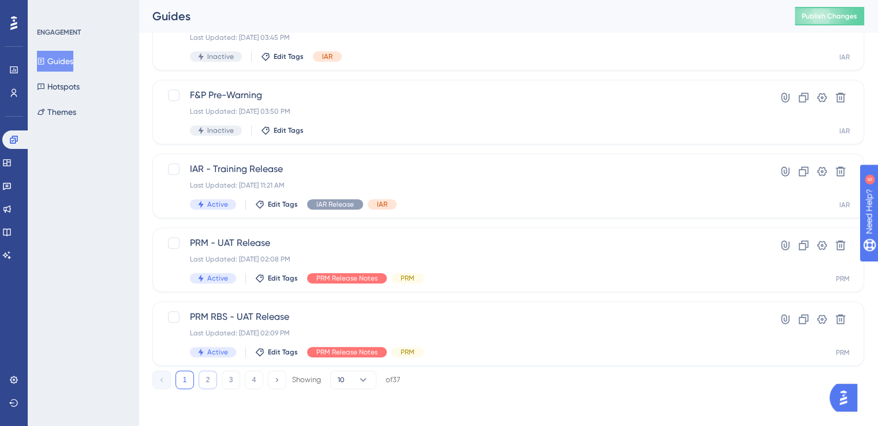
click at [212, 381] on button "2" at bounding box center [208, 380] width 18 height 18
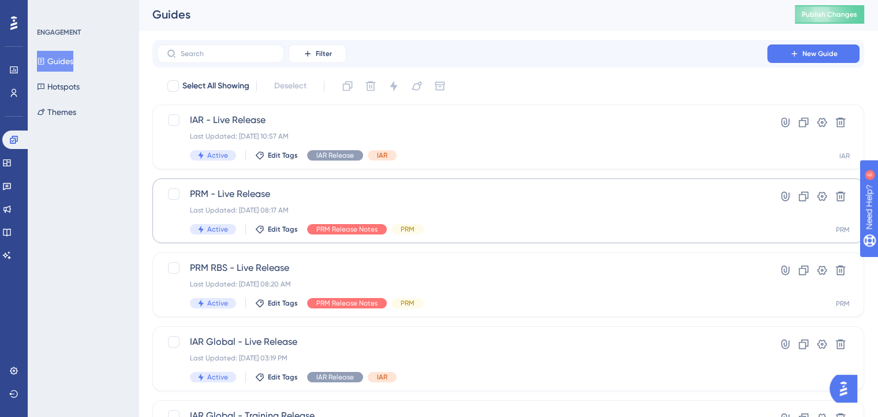
scroll to position [0, 0]
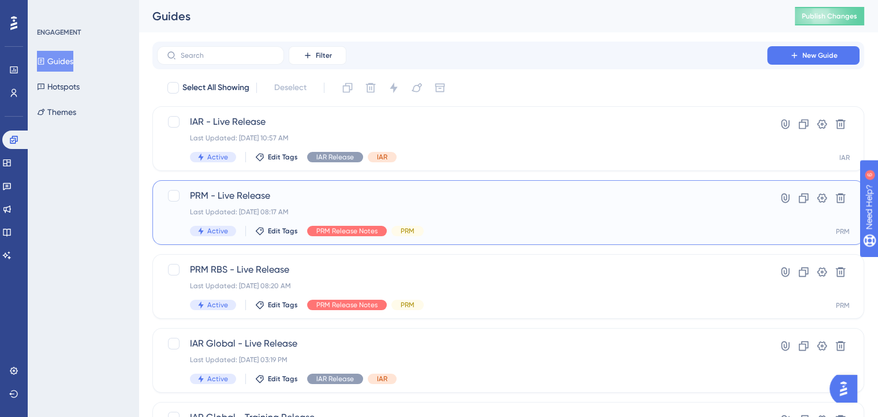
click at [387, 199] on span "PRM - Live Release" at bounding box center [462, 196] width 545 height 14
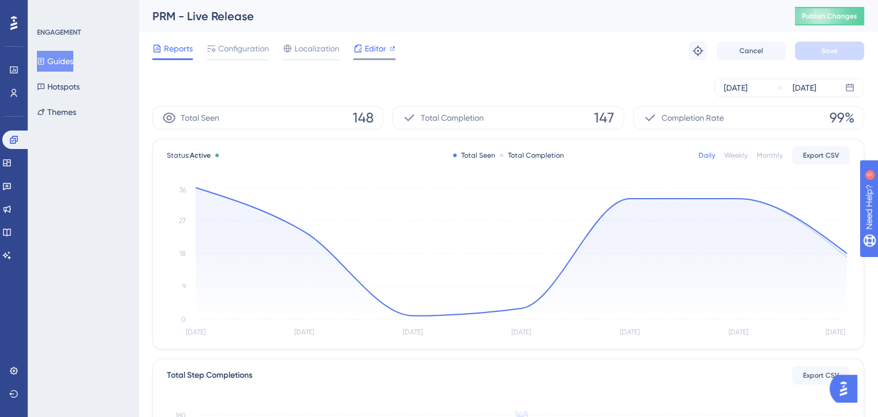
click at [376, 46] on span "Editor" at bounding box center [375, 49] width 21 height 14
click at [12, 187] on link at bounding box center [6, 186] width 9 height 18
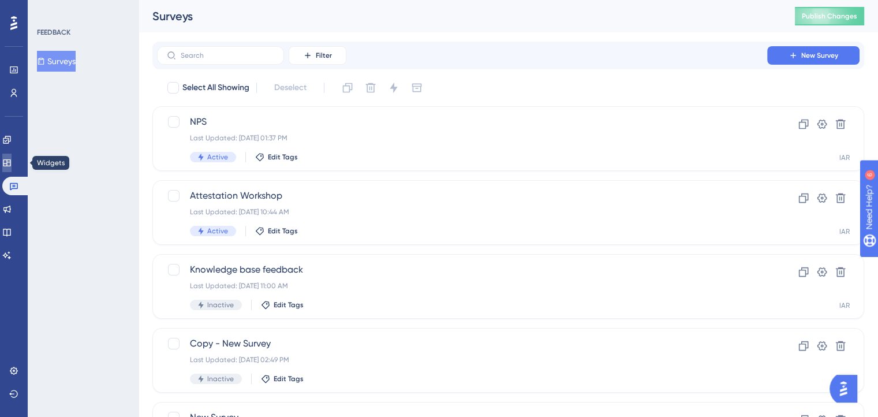
click at [12, 170] on link at bounding box center [6, 163] width 9 height 18
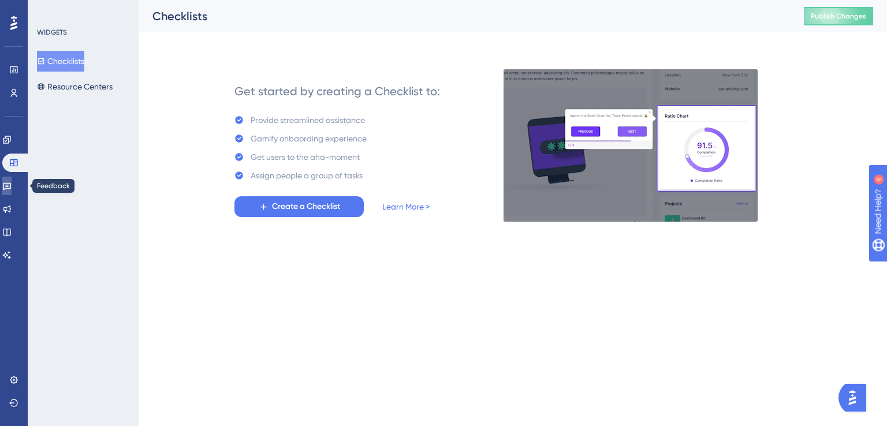
click at [12, 189] on icon at bounding box center [6, 185] width 9 height 9
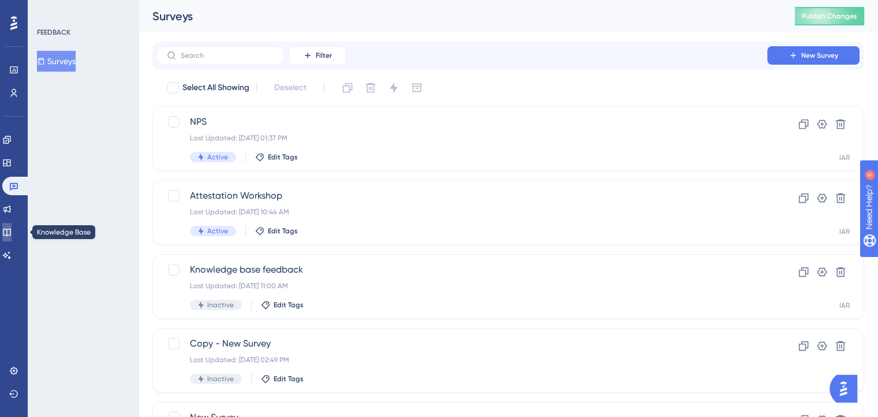
click at [10, 229] on icon at bounding box center [7, 233] width 8 height 8
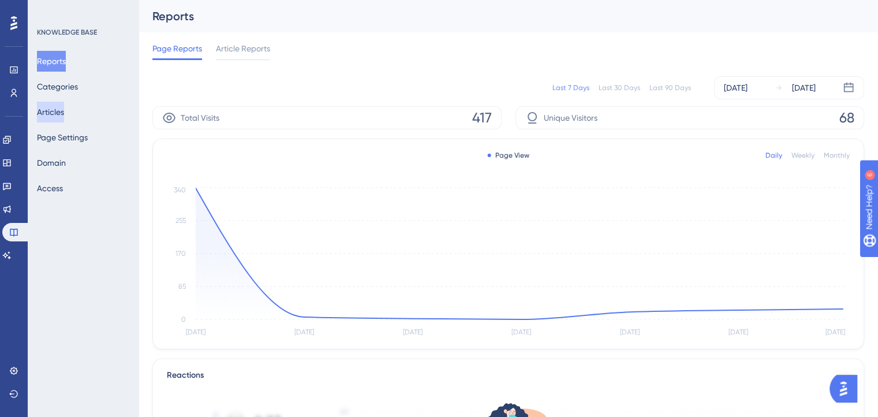
click at [64, 120] on button "Articles" at bounding box center [50, 112] width 27 height 21
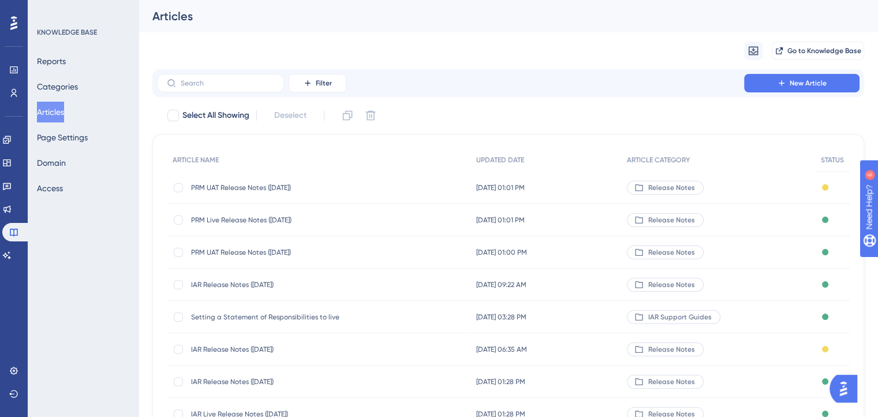
click at [268, 183] on span "PRM UAT Release Notes (09/09/2025)" at bounding box center [283, 187] width 185 height 9
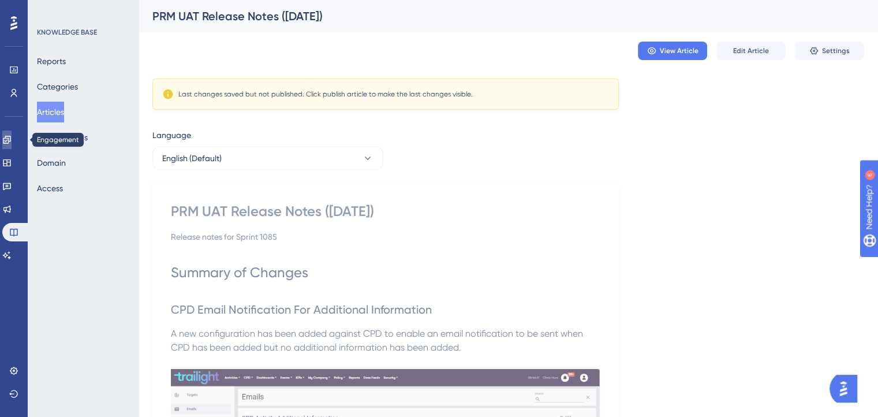
click at [12, 139] on icon at bounding box center [6, 139] width 9 height 9
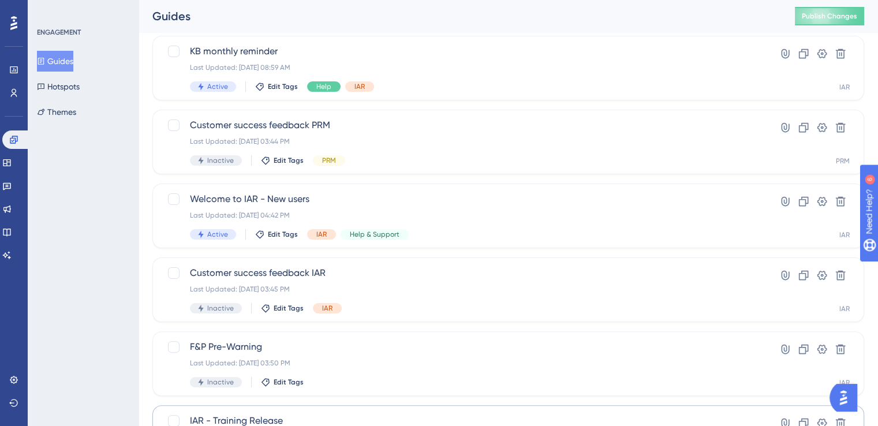
scroll to position [470, 0]
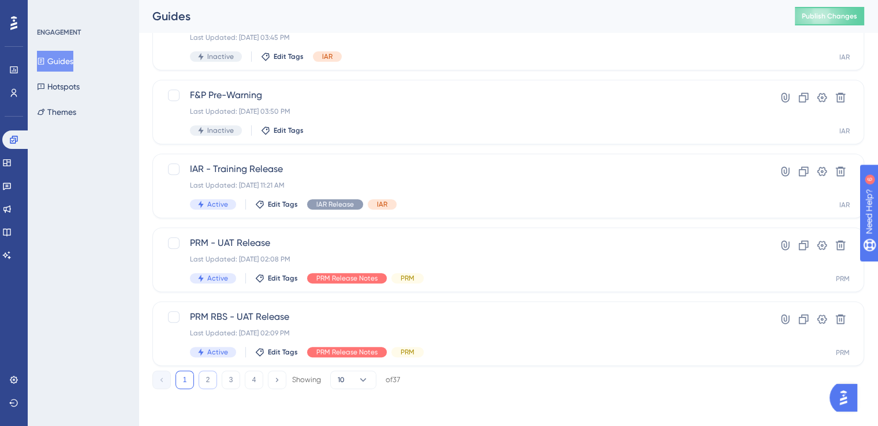
click at [208, 380] on button "2" at bounding box center [208, 380] width 18 height 18
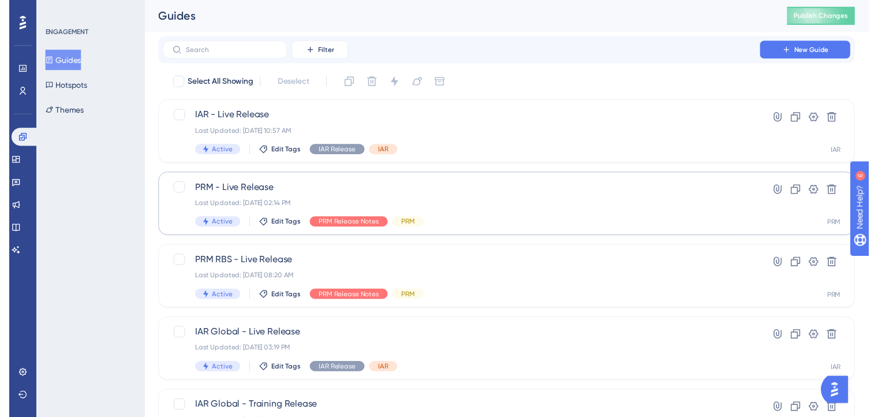
scroll to position [0, 0]
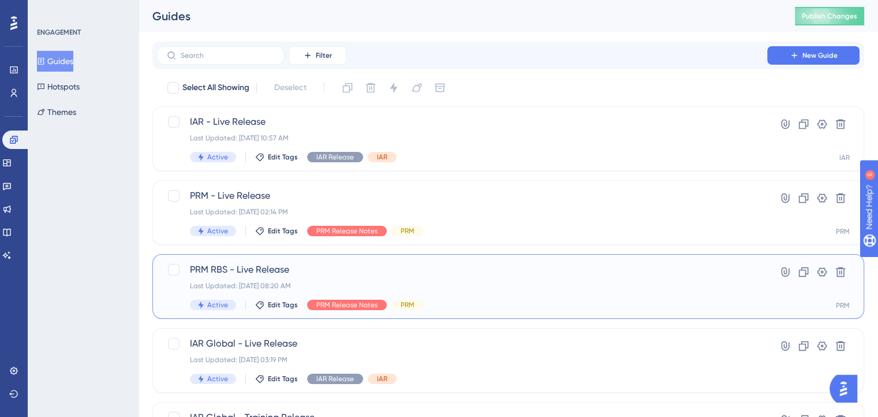
click at [319, 270] on span "PRM RBS - Live Release" at bounding box center [462, 270] width 545 height 14
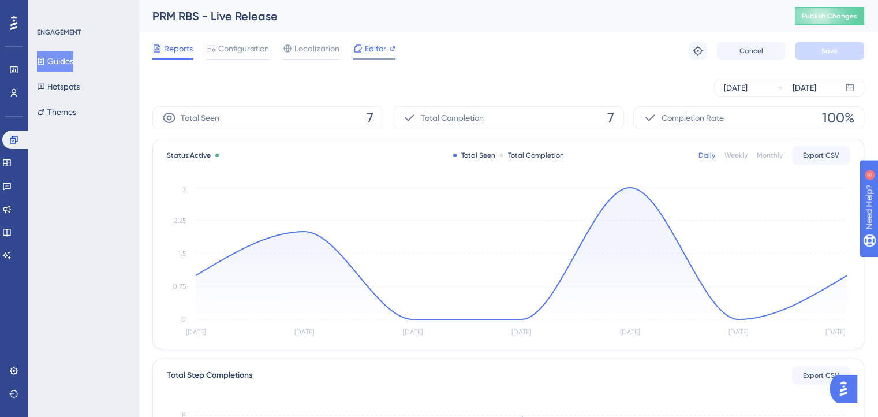
click at [384, 49] on span "Editor" at bounding box center [375, 49] width 21 height 14
click at [12, 183] on icon at bounding box center [6, 185] width 9 height 9
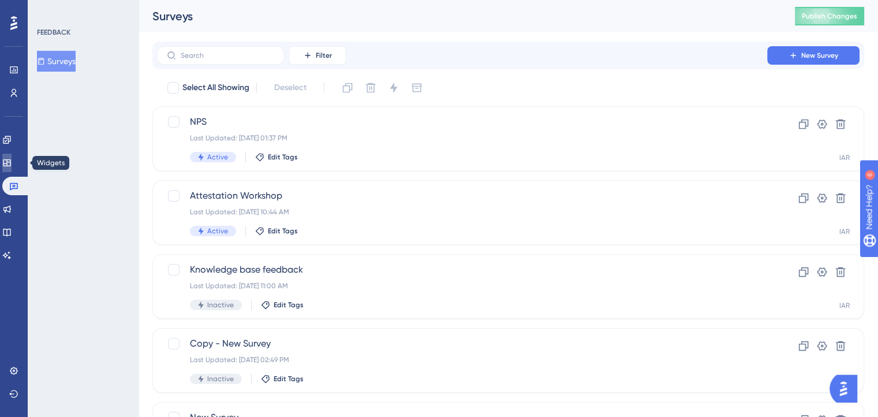
click at [12, 165] on icon at bounding box center [6, 162] width 9 height 9
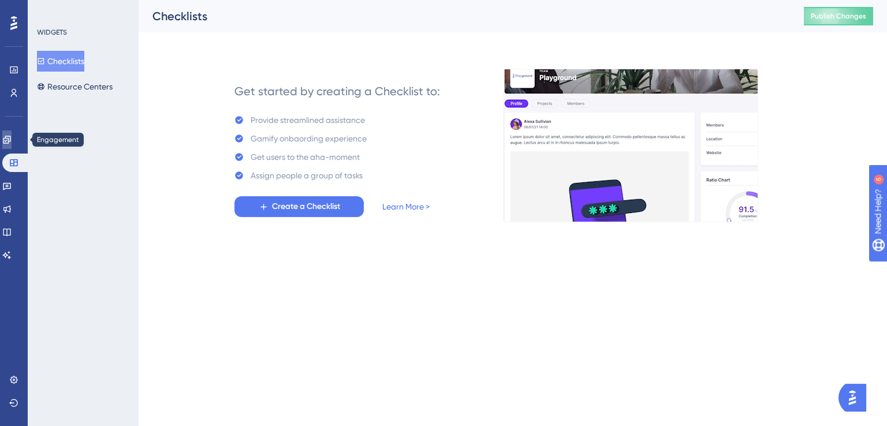
click at [12, 148] on link at bounding box center [6, 140] width 9 height 18
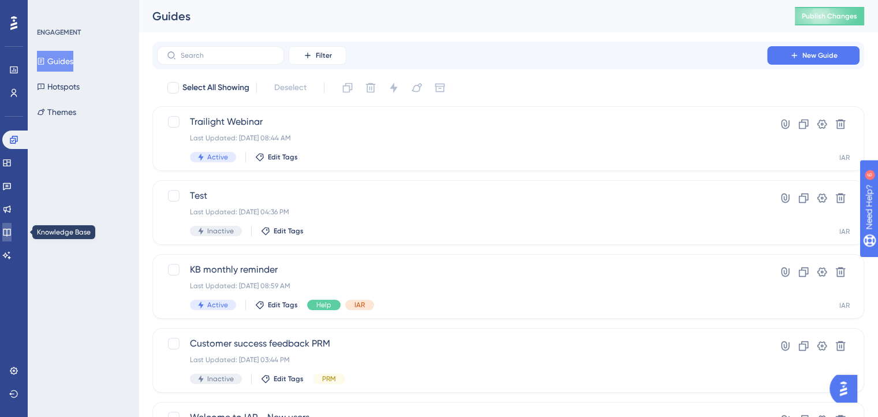
click at [12, 233] on icon at bounding box center [6, 232] width 9 height 9
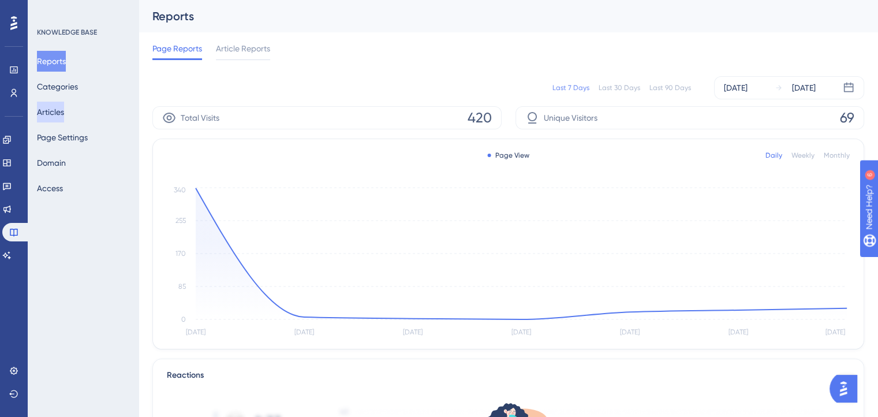
click at [64, 114] on button "Articles" at bounding box center [50, 112] width 27 height 21
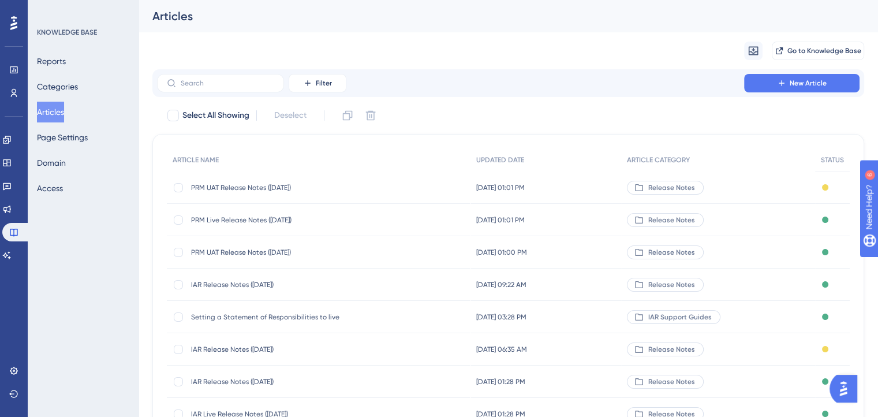
click at [252, 251] on span "PRM UAT Release Notes (24/09/2025)" at bounding box center [283, 252] width 185 height 9
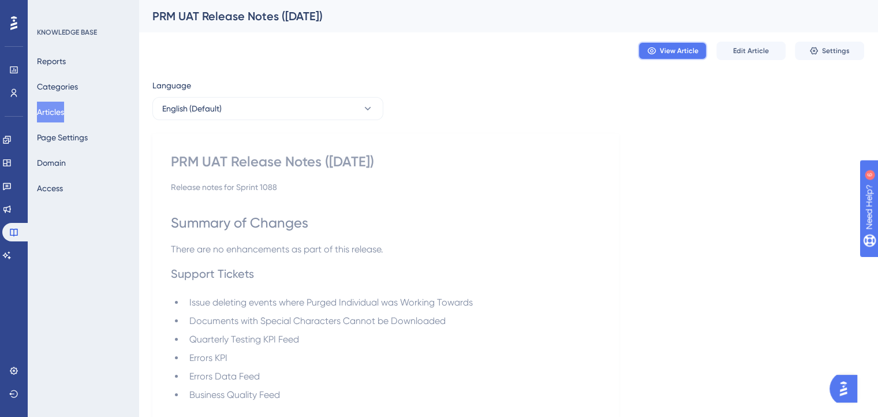
click at [674, 47] on span "View Article" at bounding box center [679, 50] width 39 height 9
click at [16, 70] on icon at bounding box center [13, 69] width 9 height 9
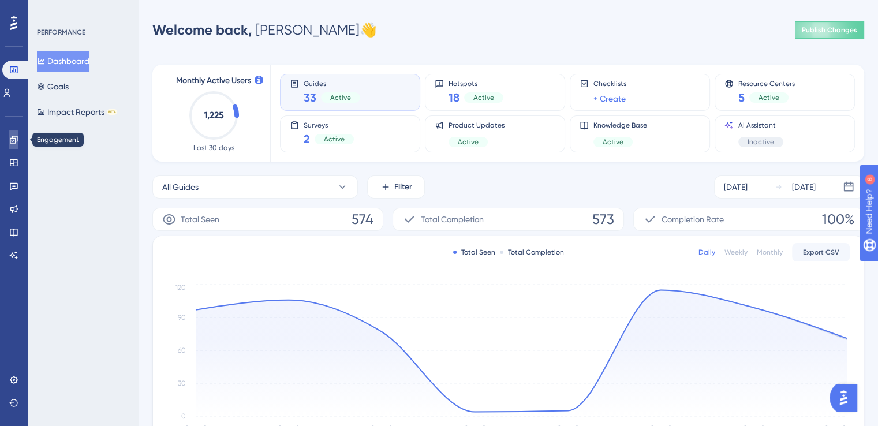
click at [18, 144] on link at bounding box center [13, 140] width 9 height 18
